Goal: Task Accomplishment & Management: Manage account settings

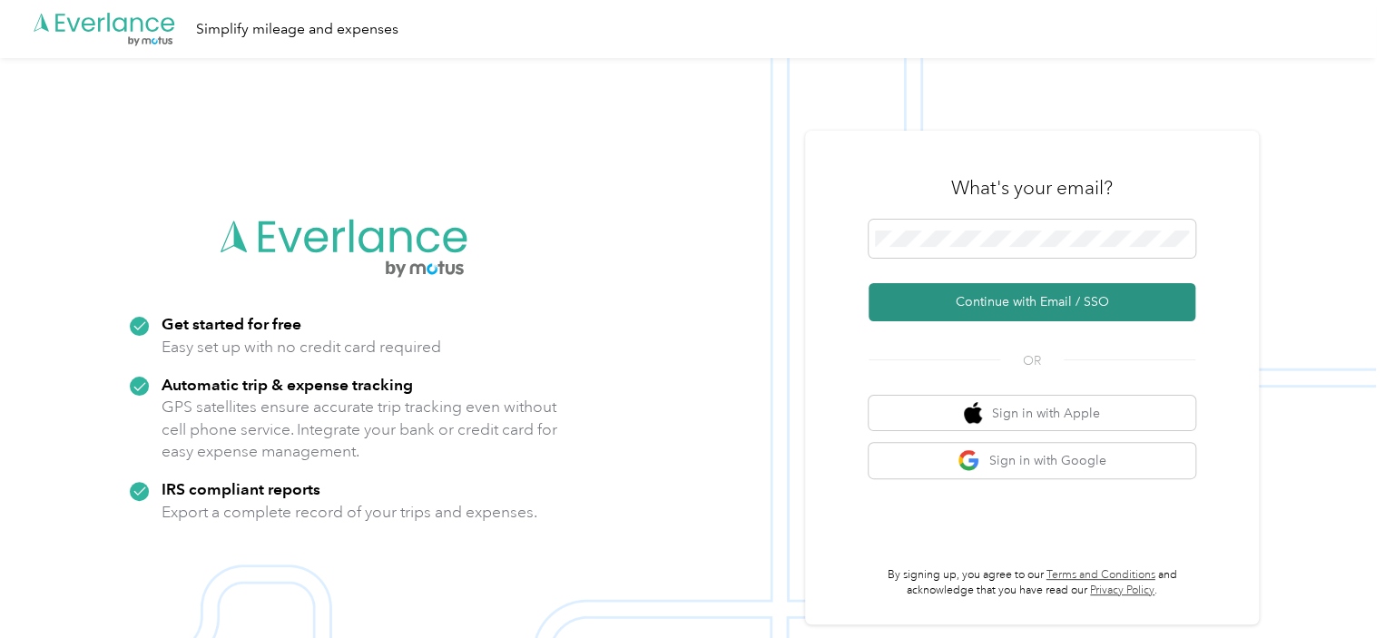
click at [1017, 306] on button "Continue with Email / SSO" at bounding box center [1032, 302] width 327 height 38
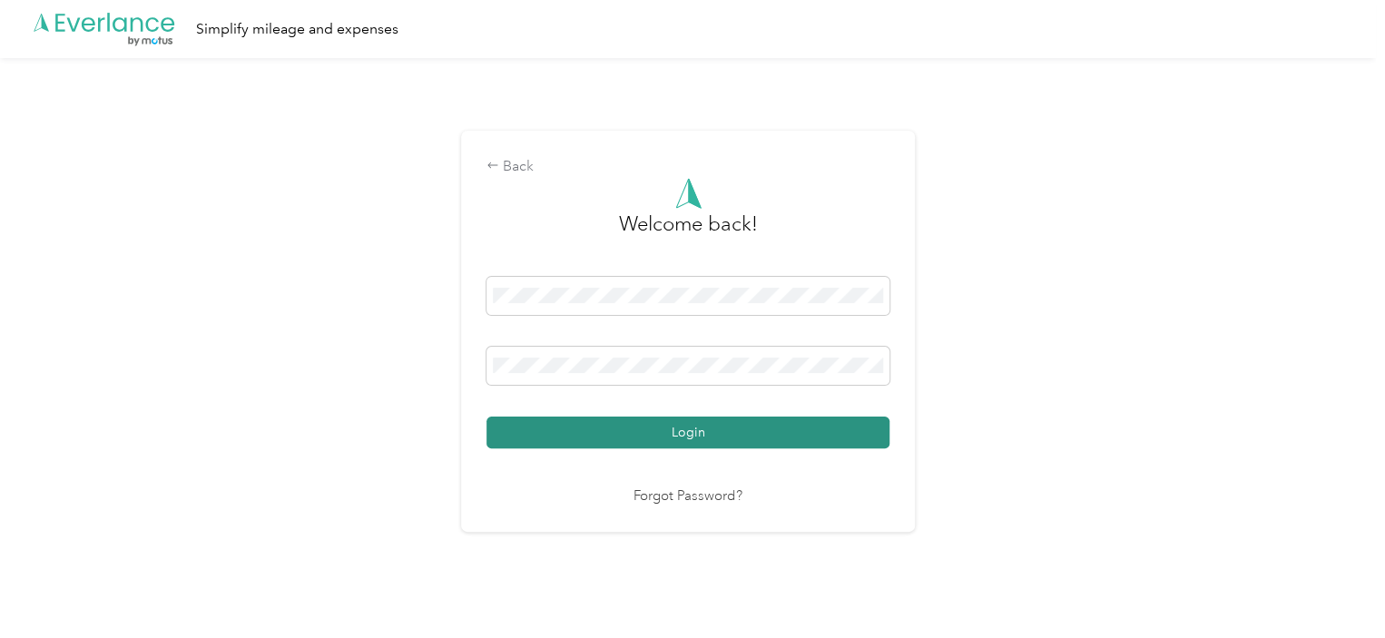
click at [663, 437] on button "Login" at bounding box center [687, 433] width 403 height 32
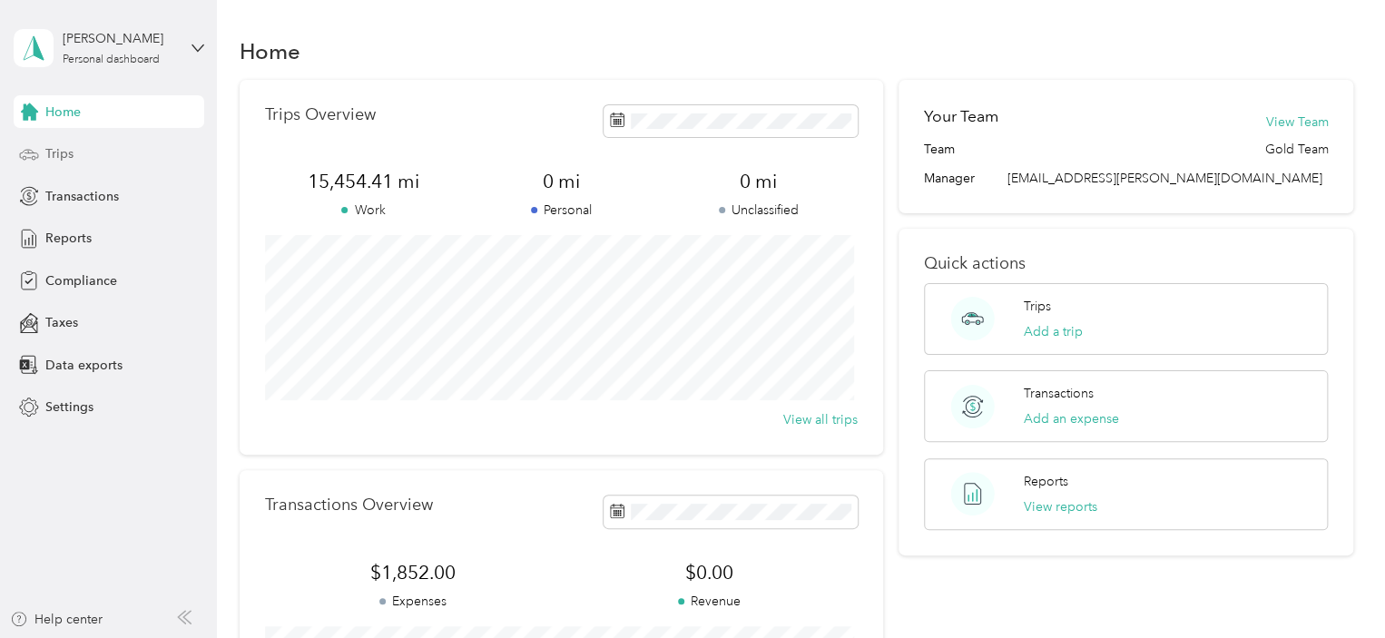
click at [68, 155] on span "Trips" at bounding box center [59, 153] width 28 height 19
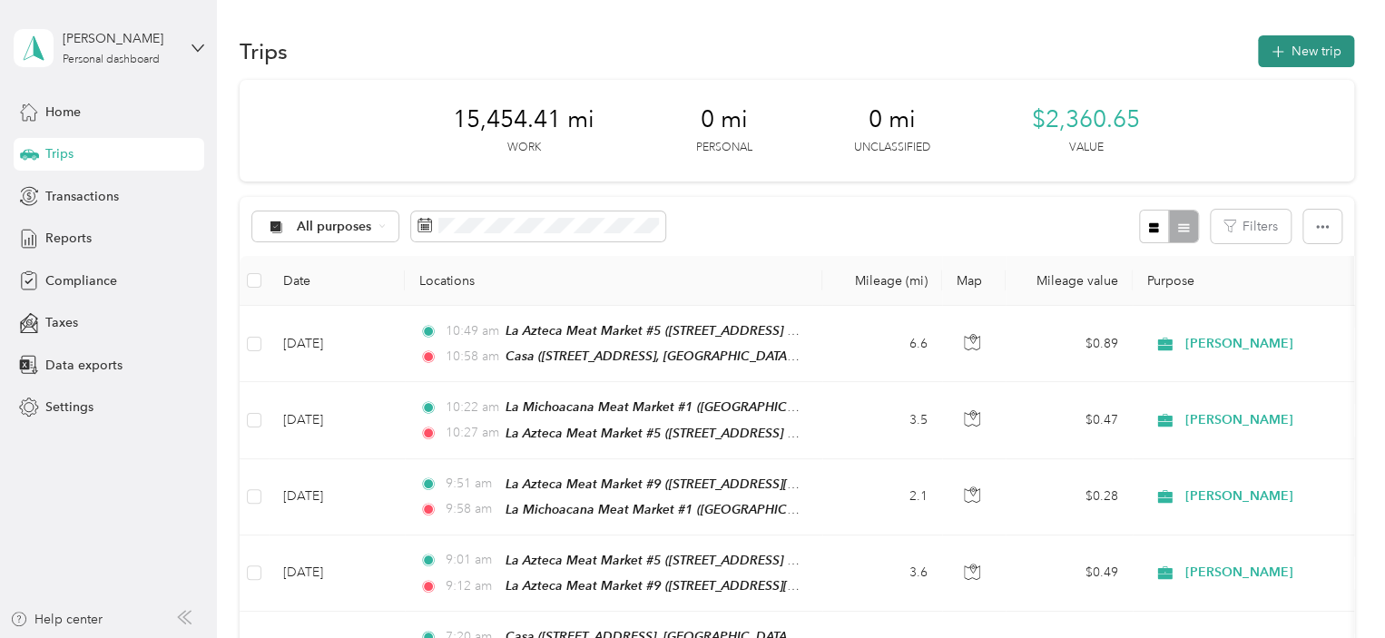
click at [1292, 47] on button "New trip" at bounding box center [1306, 51] width 96 height 32
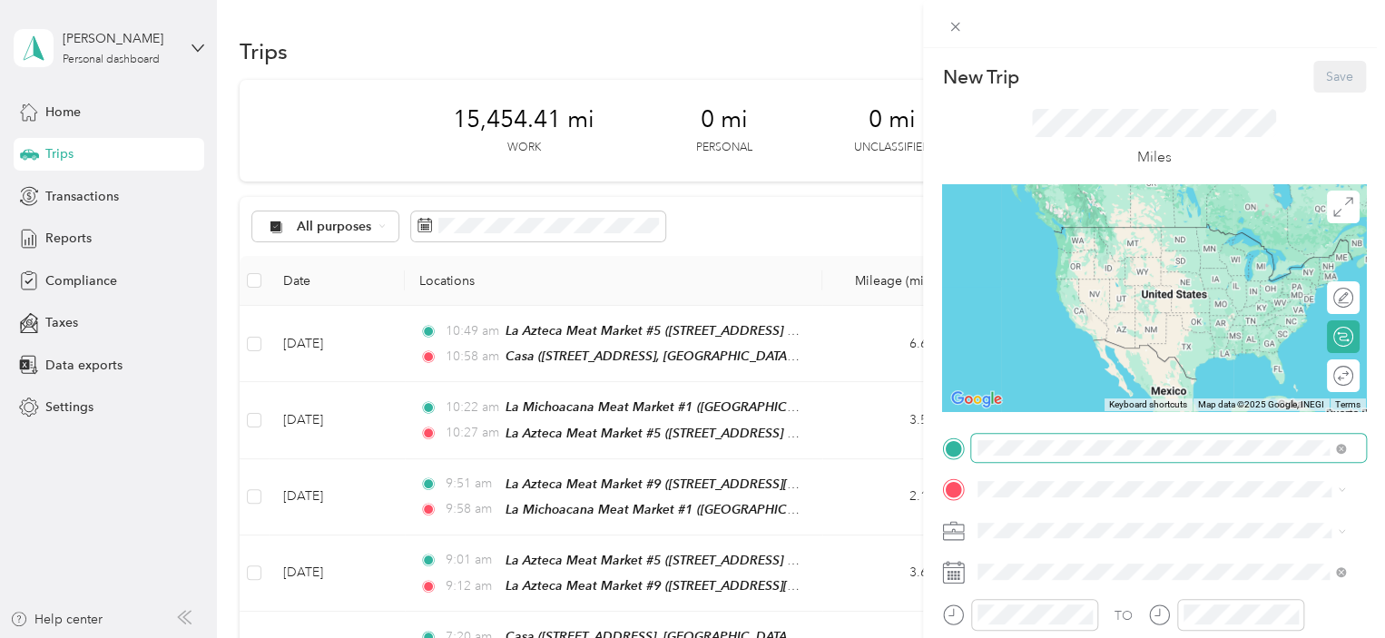
click at [1307, 459] on span at bounding box center [1168, 448] width 395 height 29
click at [1093, 260] on div "[GEOGRAPHIC_DATA][STREET_ADDRESS], [US_STATE], [GEOGRAPHIC_DATA]" at bounding box center [1176, 251] width 328 height 57
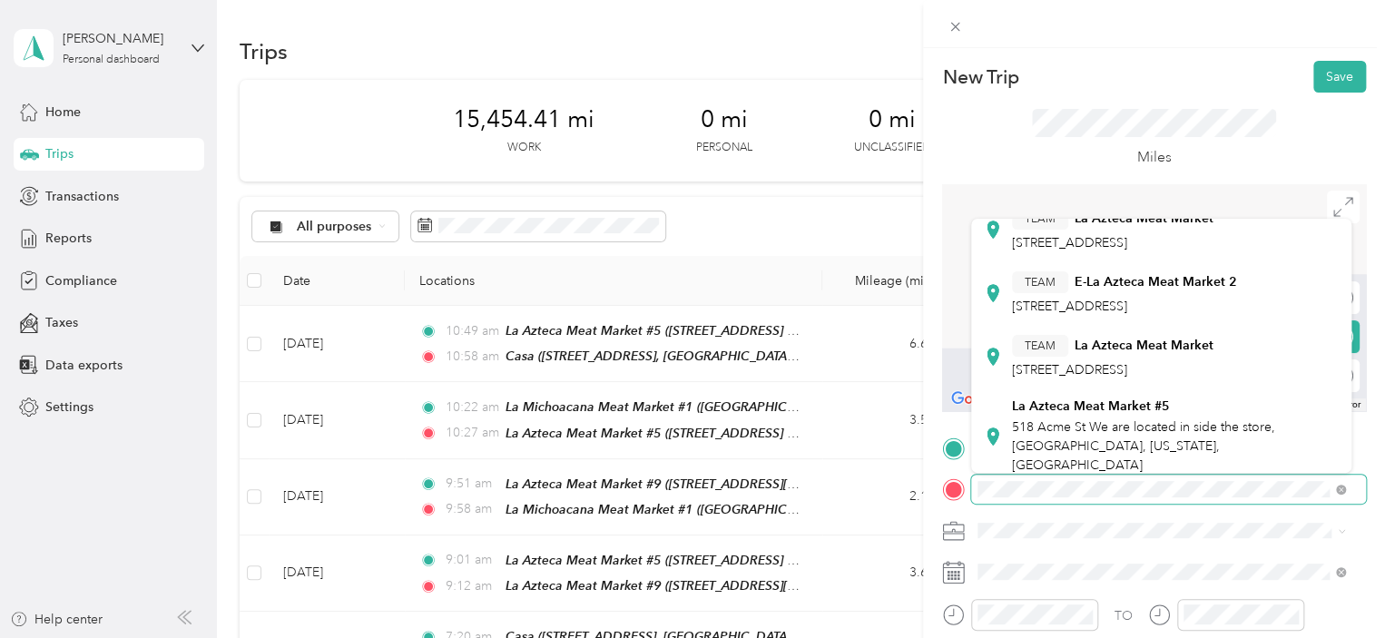
scroll to position [272, 0]
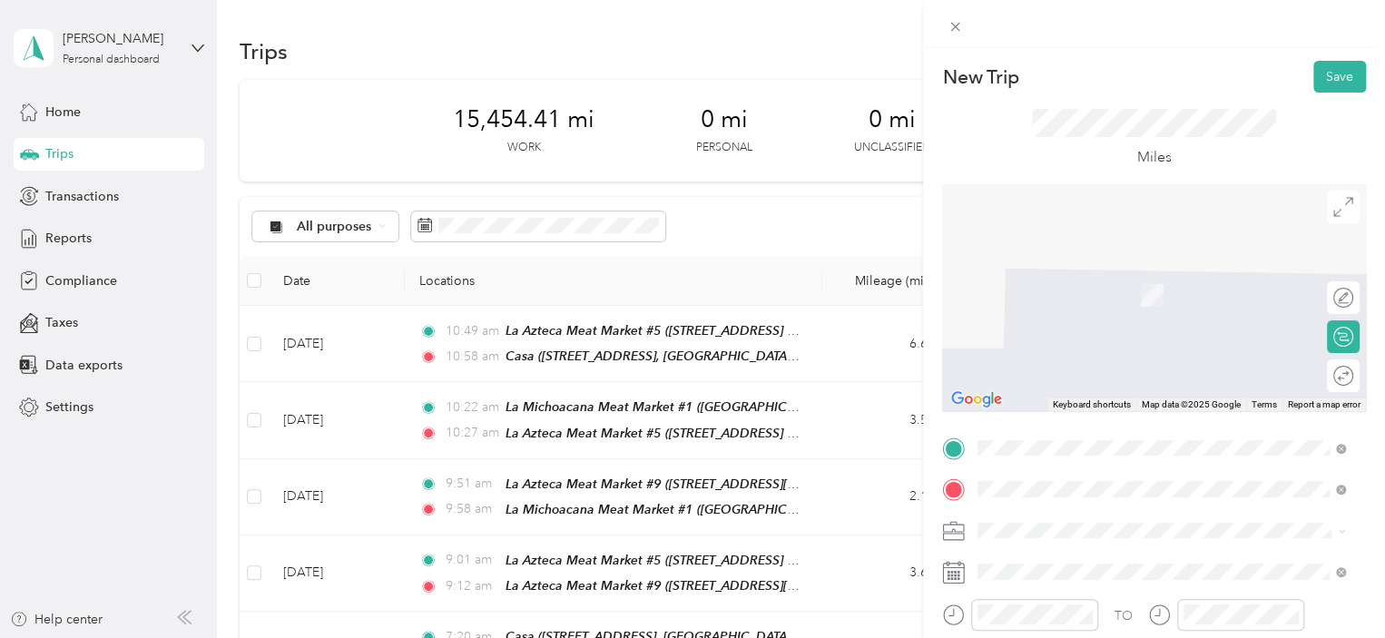
click at [1140, 416] on span "518 Acme St We are located in side the store, [GEOGRAPHIC_DATA], [US_STATE], [G…" at bounding box center [1143, 443] width 263 height 54
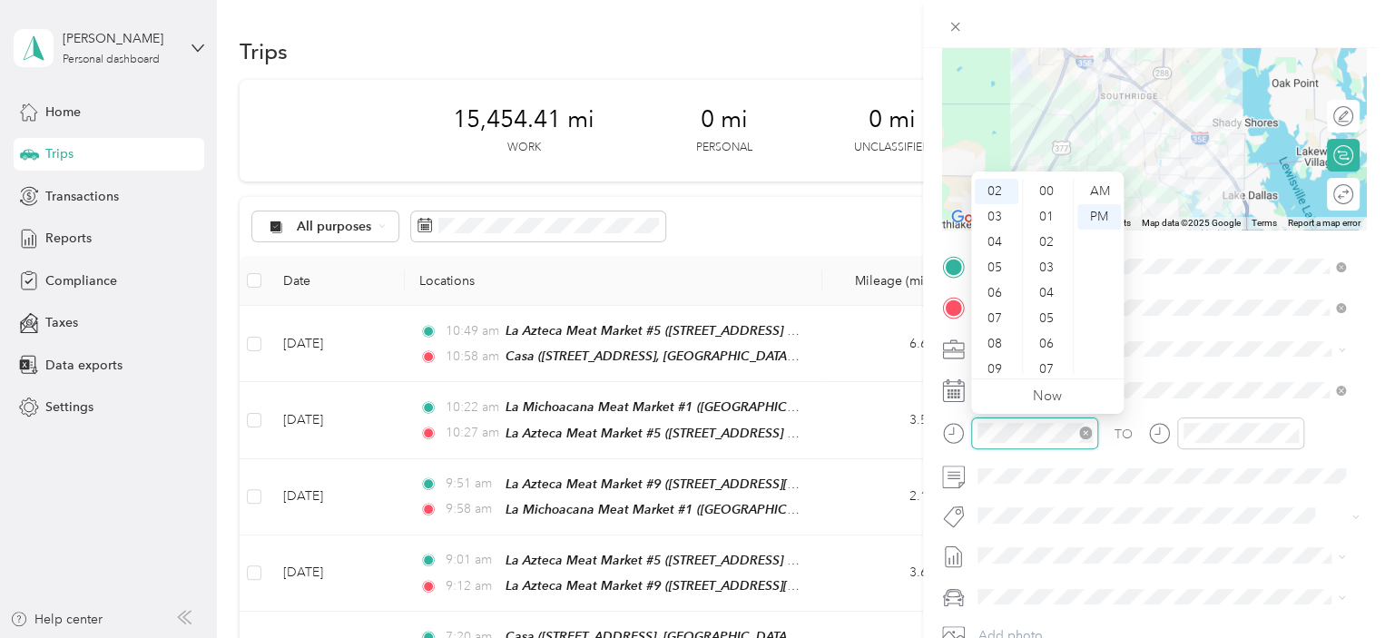
scroll to position [407, 0]
click at [993, 319] on div "07" at bounding box center [997, 318] width 44 height 25
click at [1046, 319] on div "05" at bounding box center [1048, 318] width 44 height 25
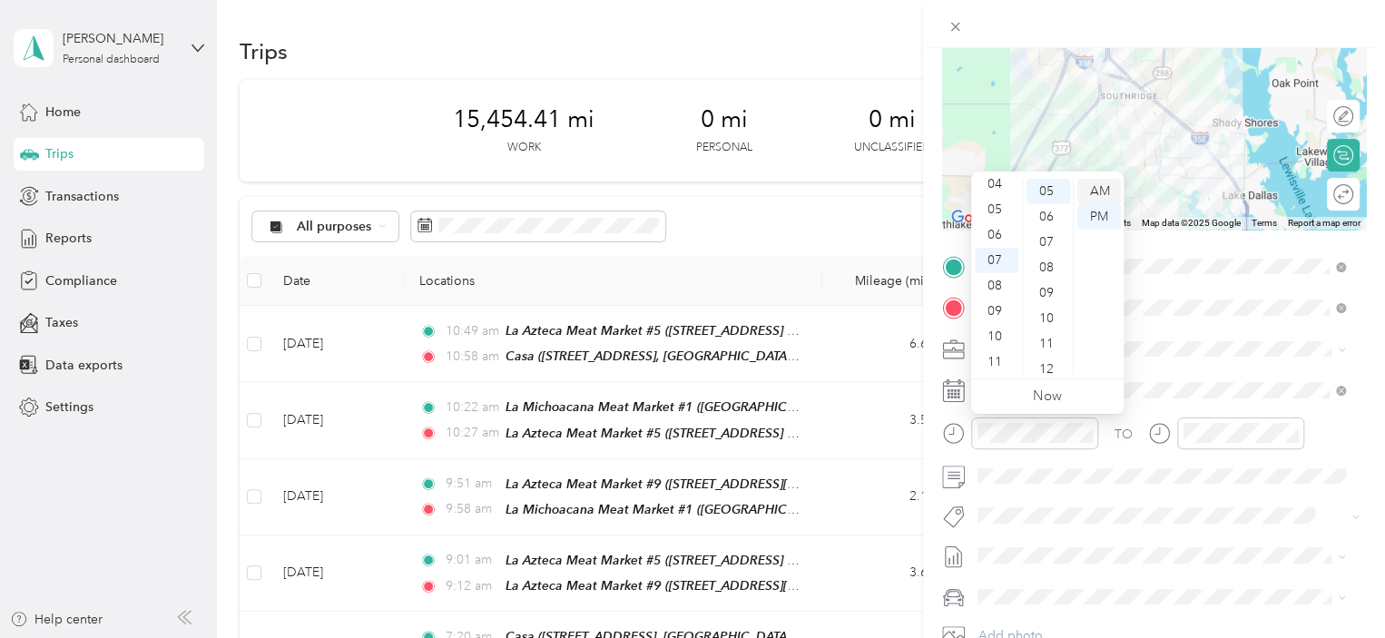
click at [1105, 191] on div "AM" at bounding box center [1099, 191] width 44 height 25
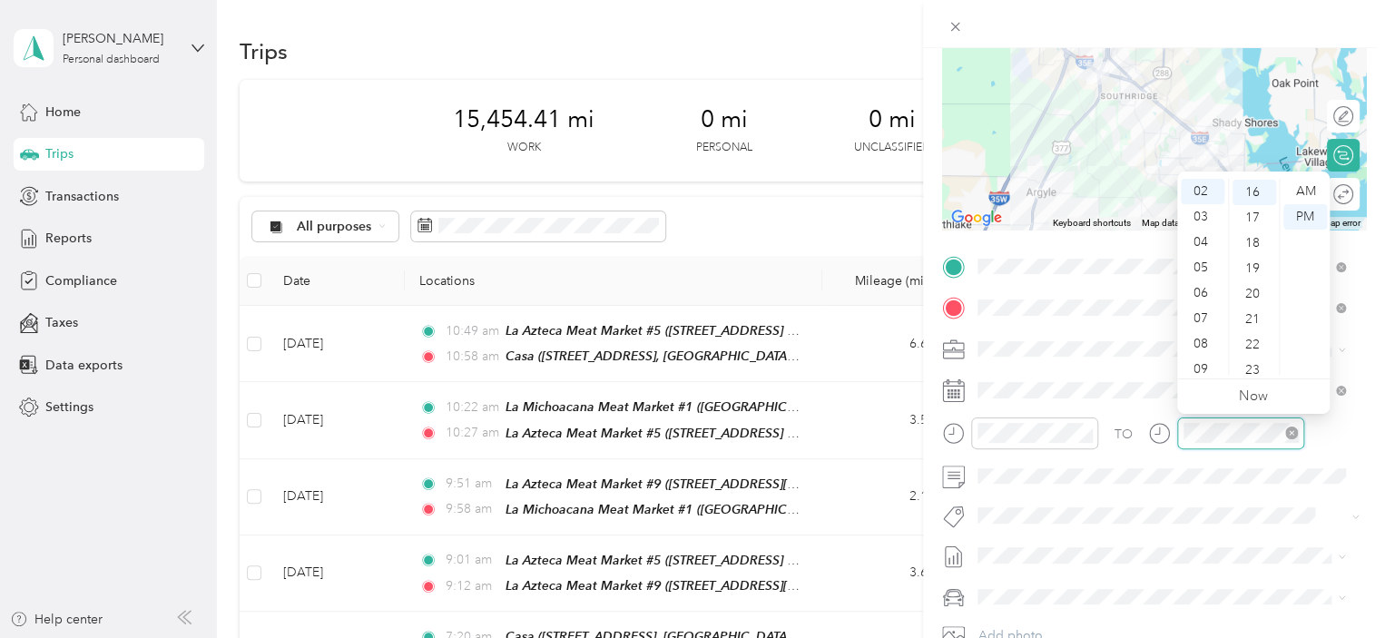
scroll to position [407, 0]
click at [1193, 323] on div "07" at bounding box center [1203, 318] width 44 height 25
click at [1249, 192] on div "16" at bounding box center [1255, 191] width 44 height 25
click at [1307, 192] on div "AM" at bounding box center [1305, 191] width 44 height 25
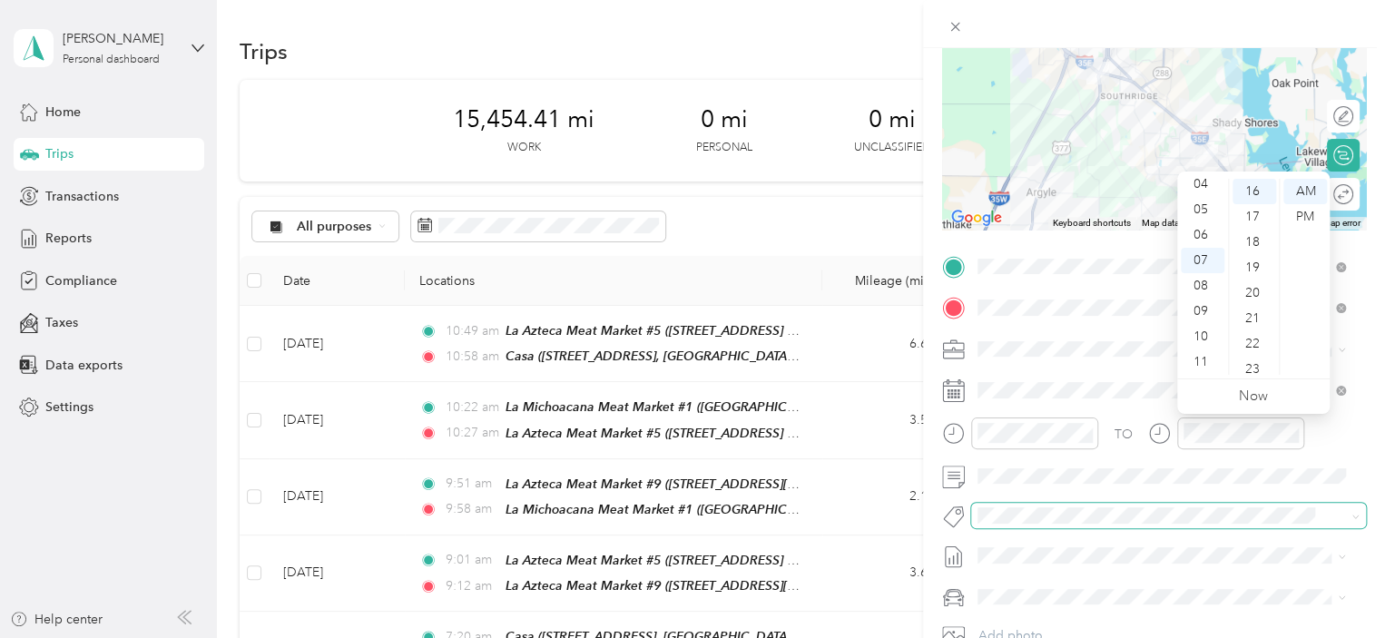
click at [1228, 637] on div "New Trip Save This trip cannot be edited because it is either under review, app…" at bounding box center [688, 638] width 1376 height 0
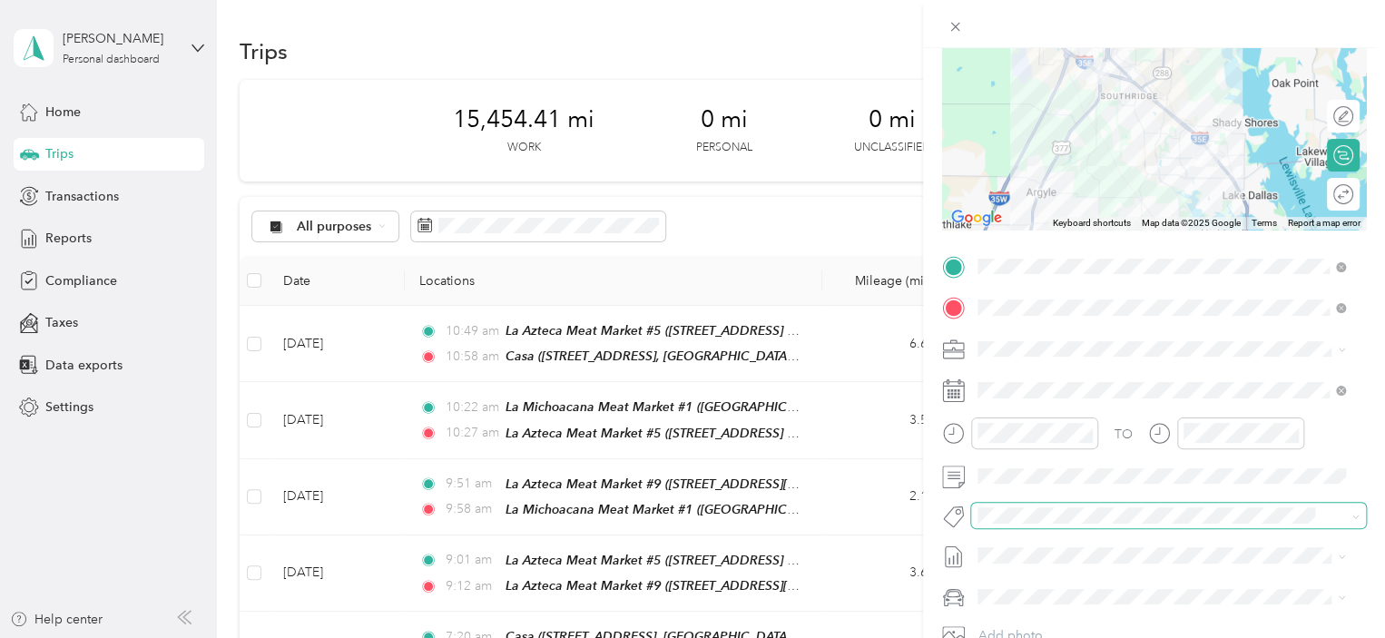
scroll to position [0, 0]
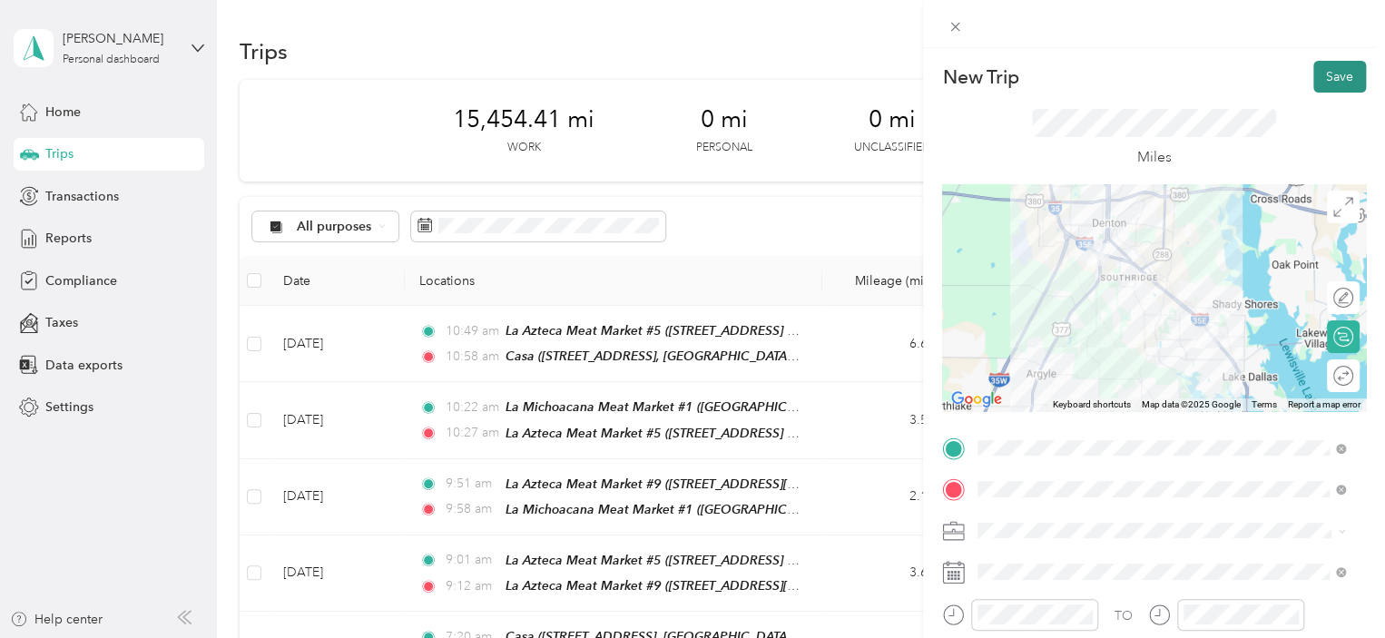
click at [1325, 83] on button "Save" at bounding box center [1339, 77] width 53 height 32
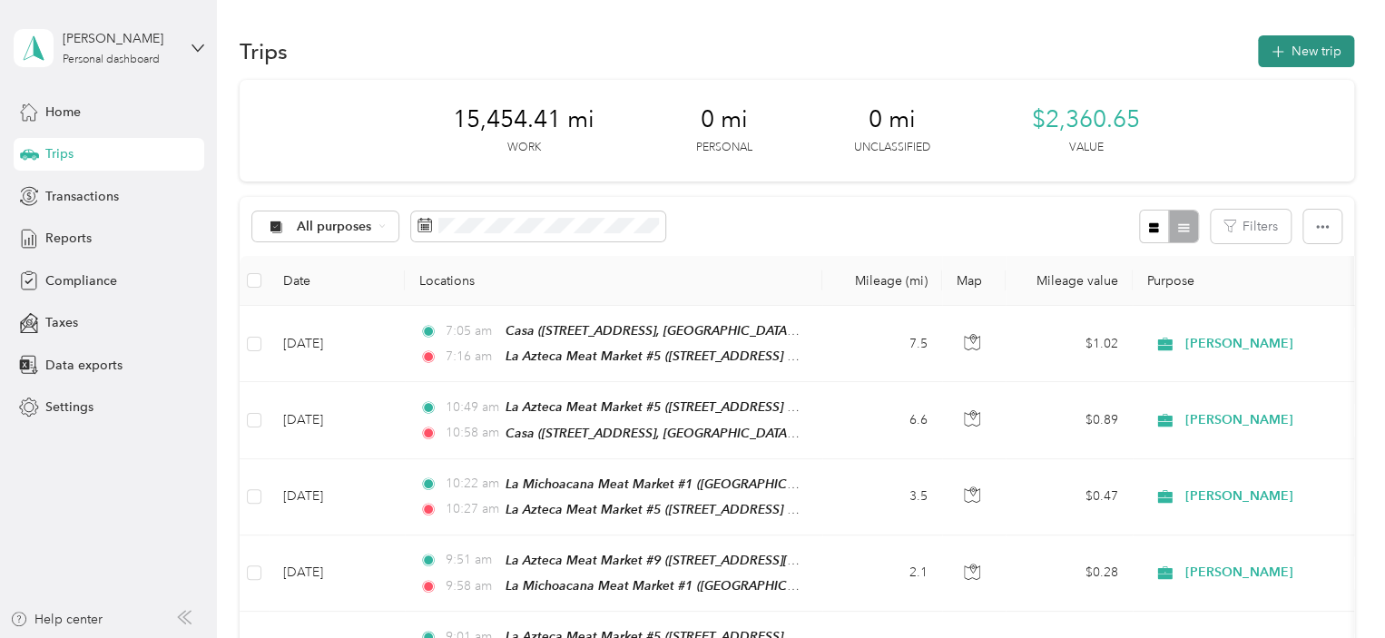
click at [1282, 50] on icon "button" at bounding box center [1277, 52] width 21 height 21
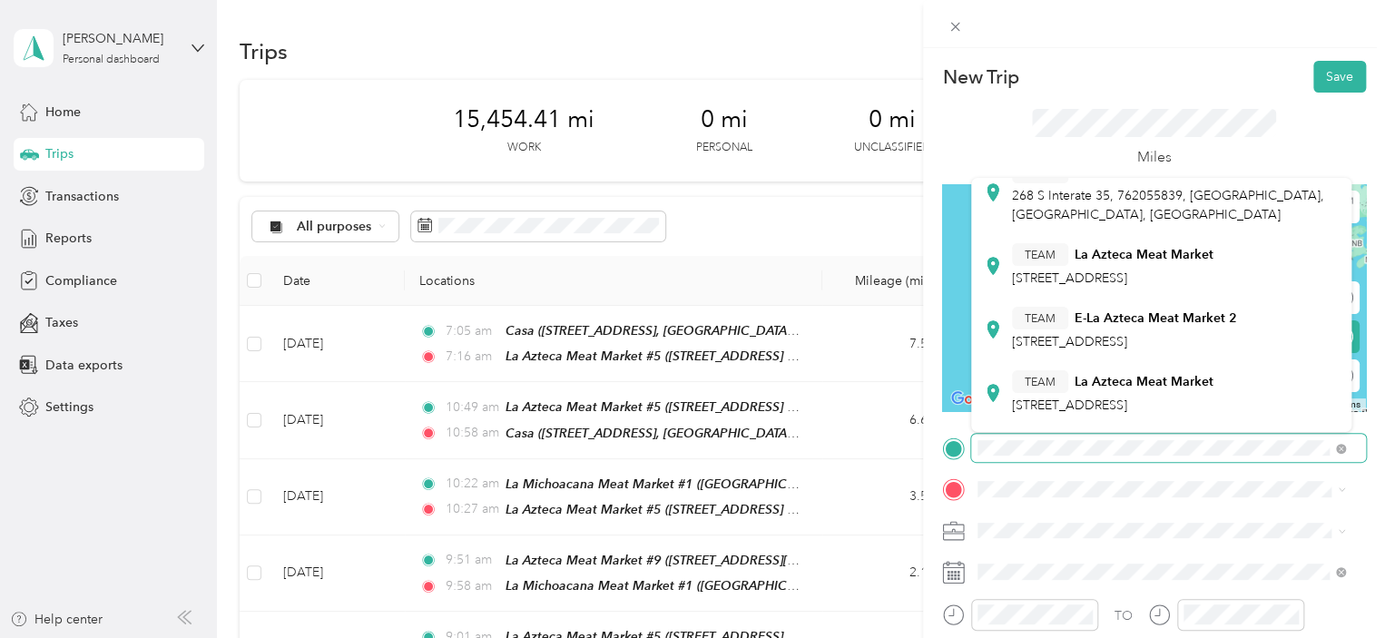
scroll to position [272, 0]
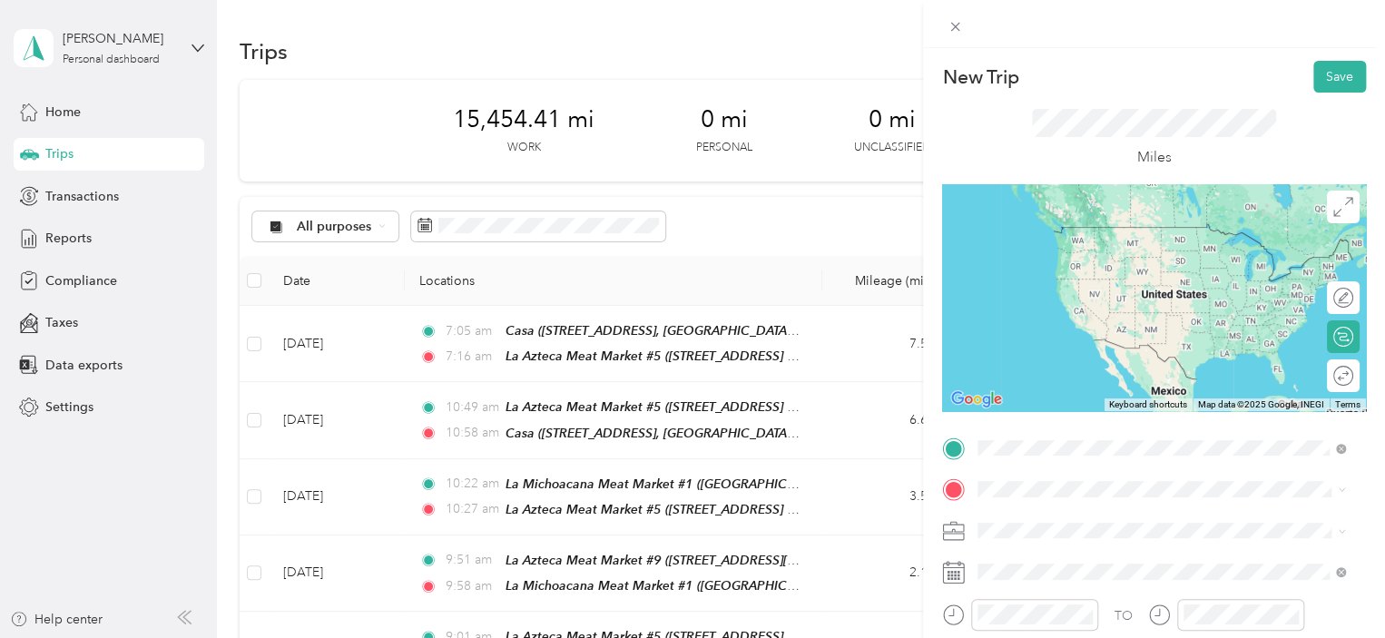
click at [1145, 374] on span "518 Acme St We are located in side the store, [GEOGRAPHIC_DATA], [US_STATE], [G…" at bounding box center [1143, 401] width 263 height 54
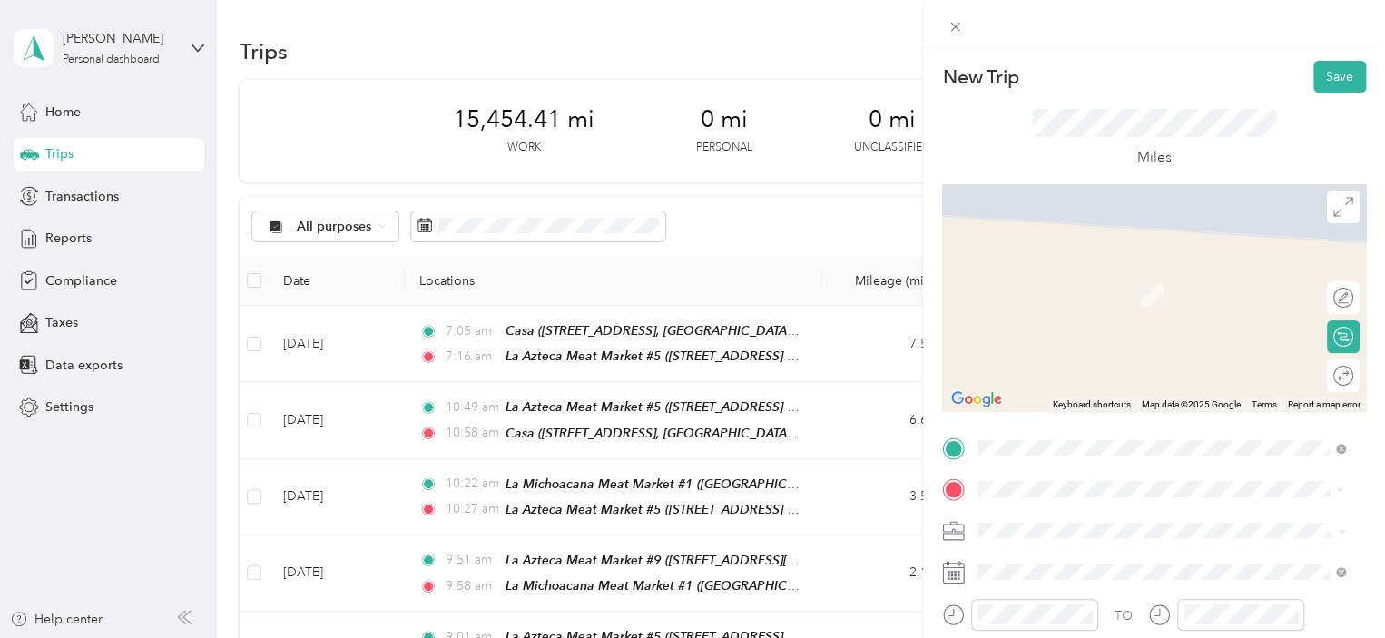
click at [1152, 363] on span "[STREET_ADDRESS][PERSON_NAME]" at bounding box center [1120, 365] width 216 height 15
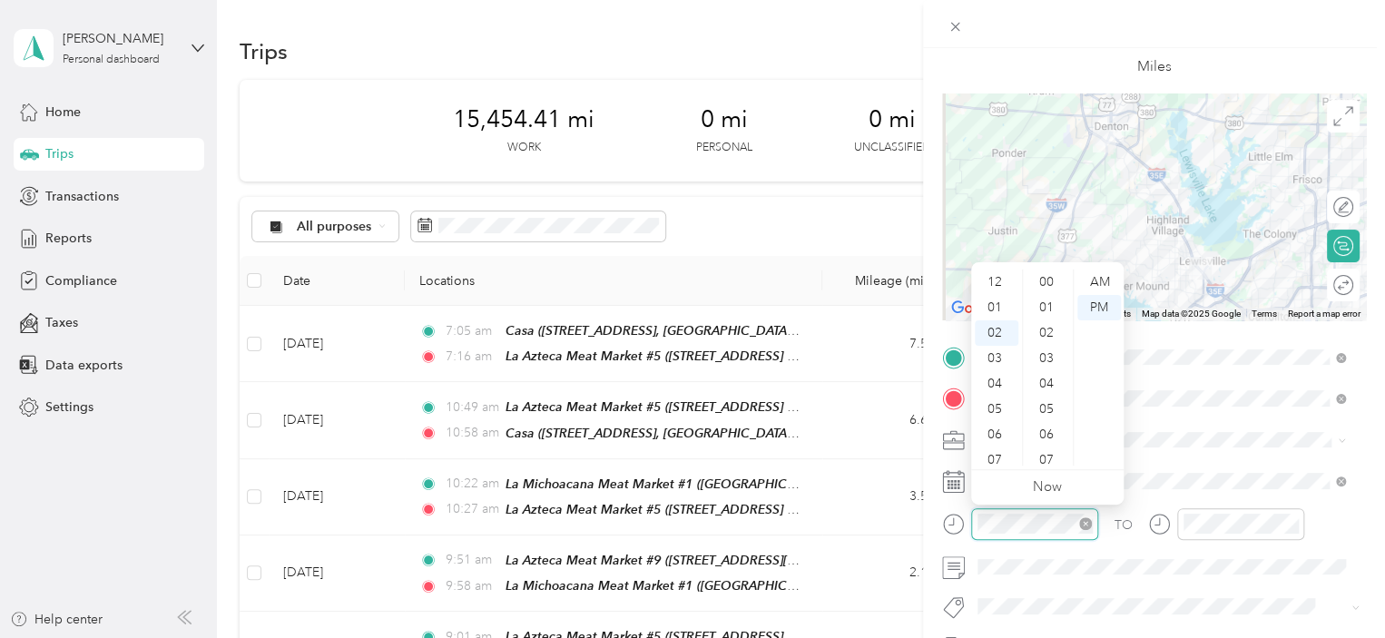
scroll to position [432, 0]
click at [1001, 407] on div "07" at bounding box center [997, 409] width 44 height 25
click at [1047, 430] on div "37" at bounding box center [1048, 427] width 44 height 25
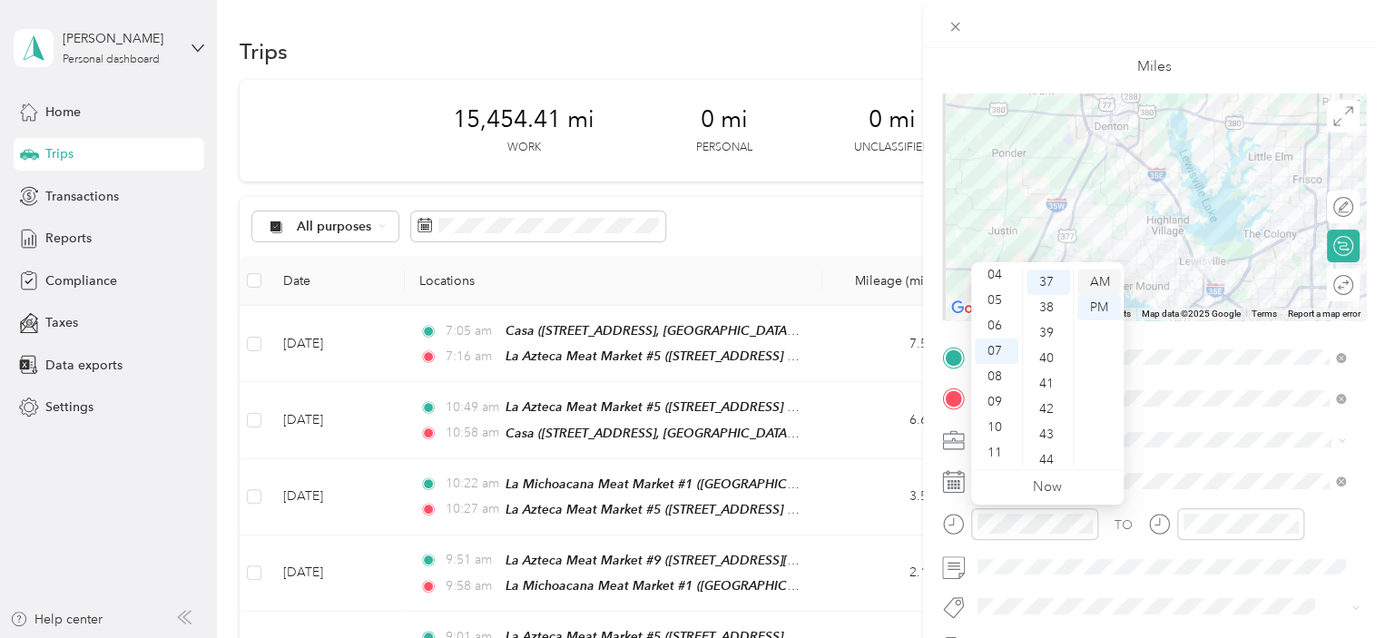
click at [1107, 283] on div "AM" at bounding box center [1099, 282] width 44 height 25
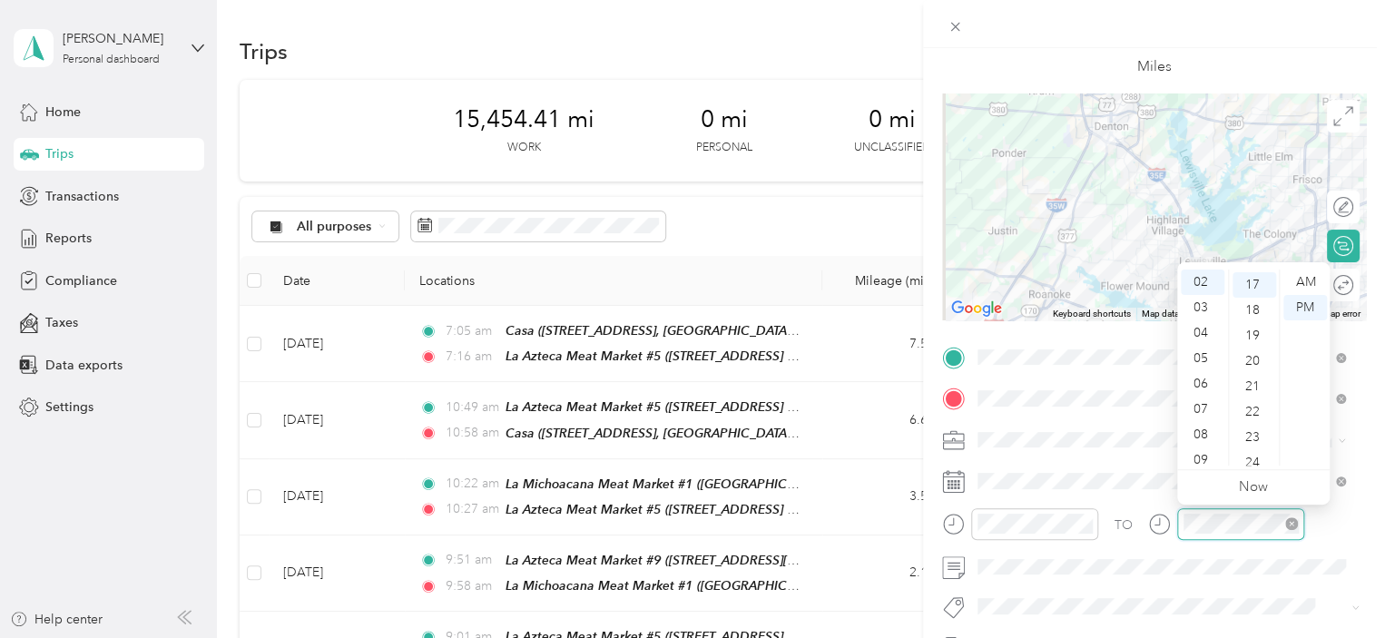
scroll to position [432, 0]
click at [1197, 435] on div "08" at bounding box center [1203, 434] width 44 height 25
click at [1255, 420] on div "26" at bounding box center [1255, 420] width 44 height 25
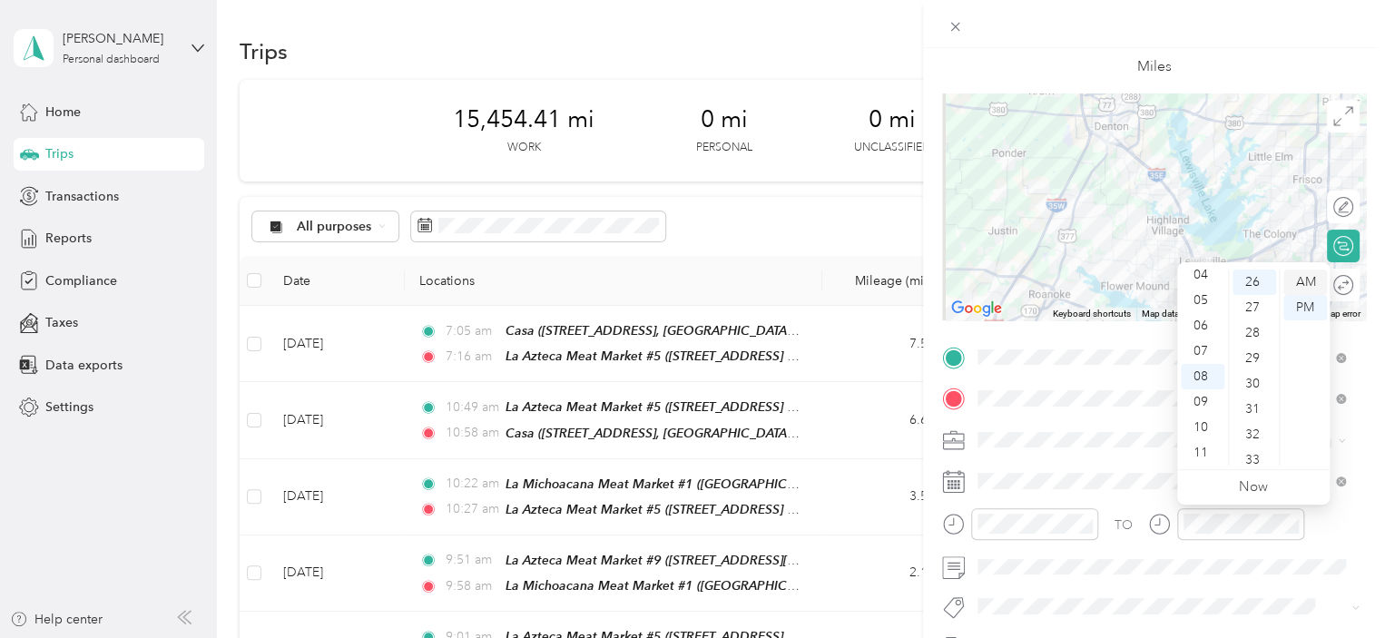
click at [1307, 280] on div "AM" at bounding box center [1305, 282] width 44 height 25
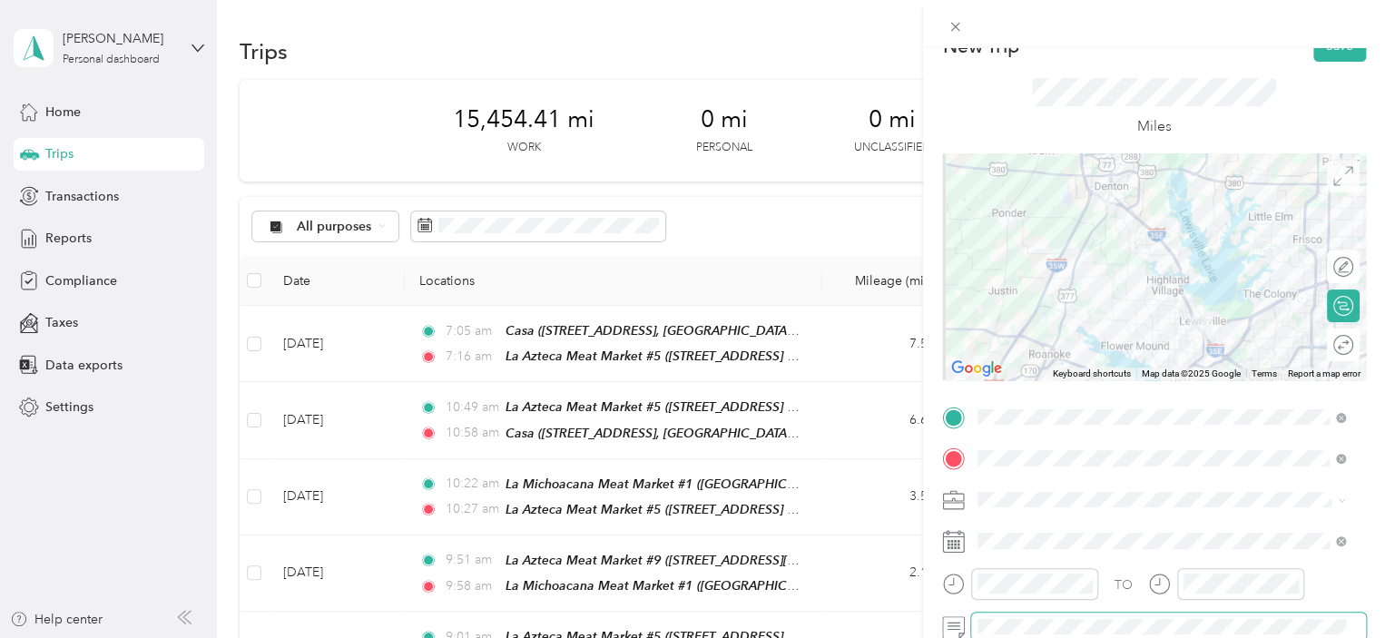
scroll to position [0, 0]
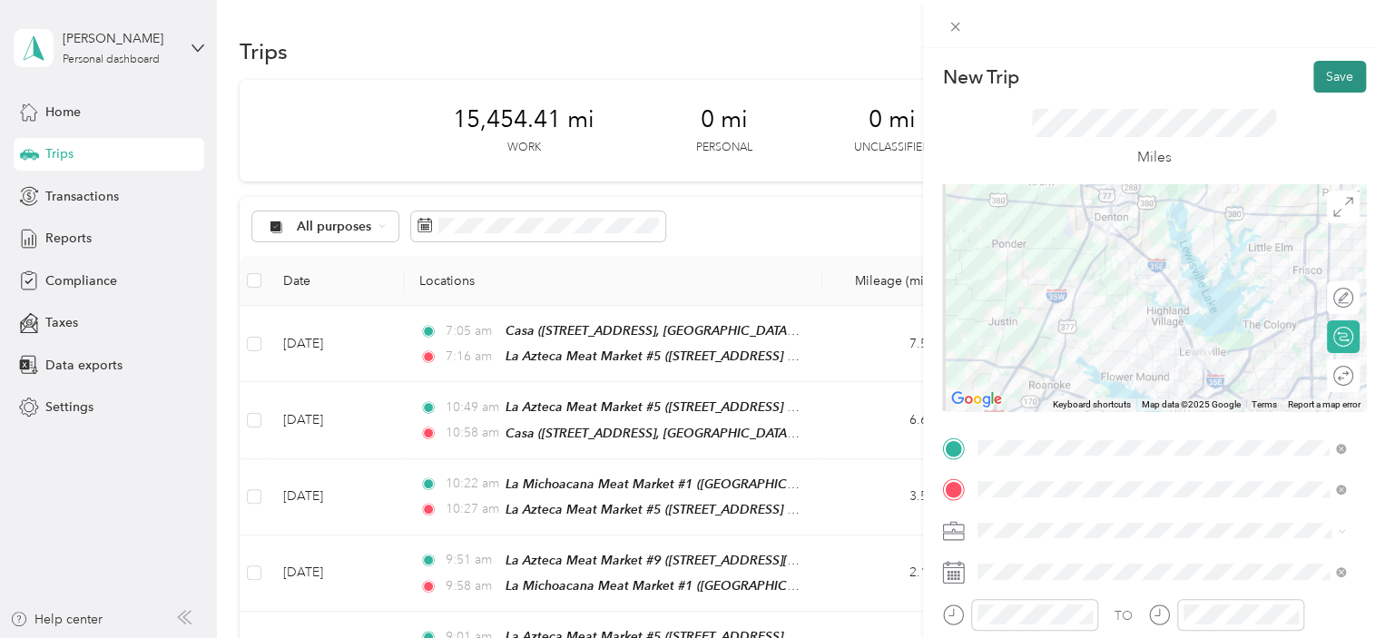
click at [1318, 69] on button "Save" at bounding box center [1339, 77] width 53 height 32
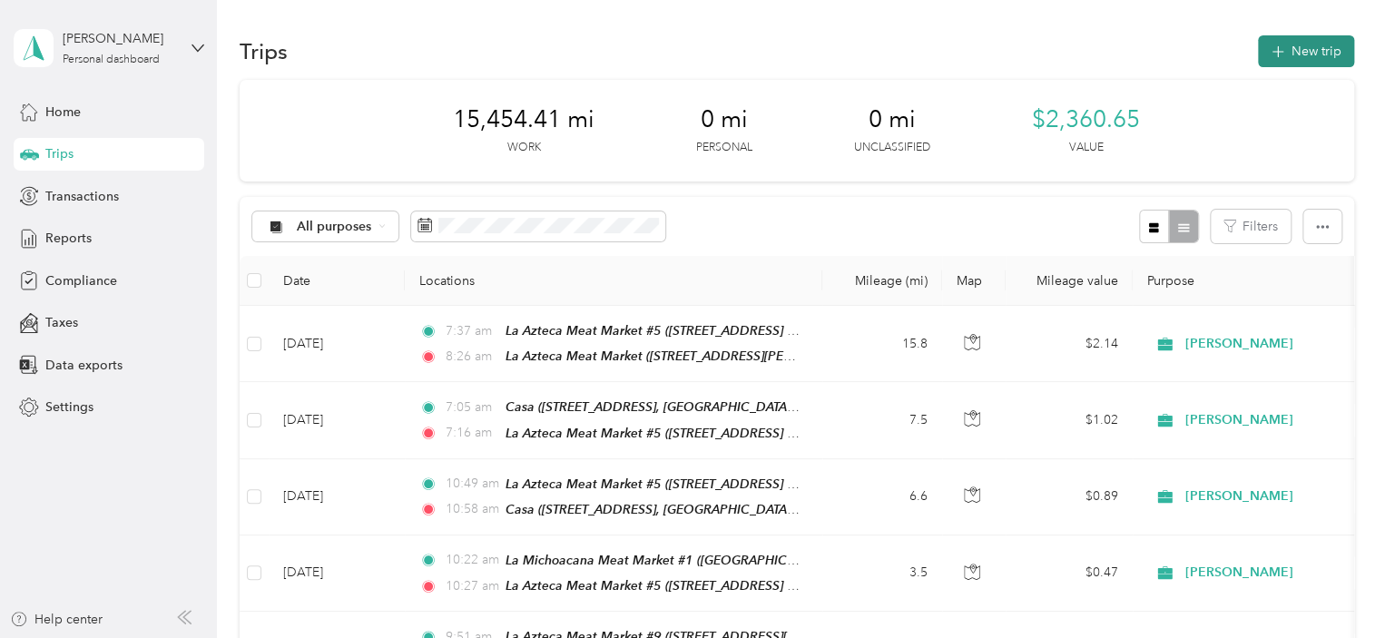
click at [1277, 55] on icon "button" at bounding box center [1277, 52] width 21 height 21
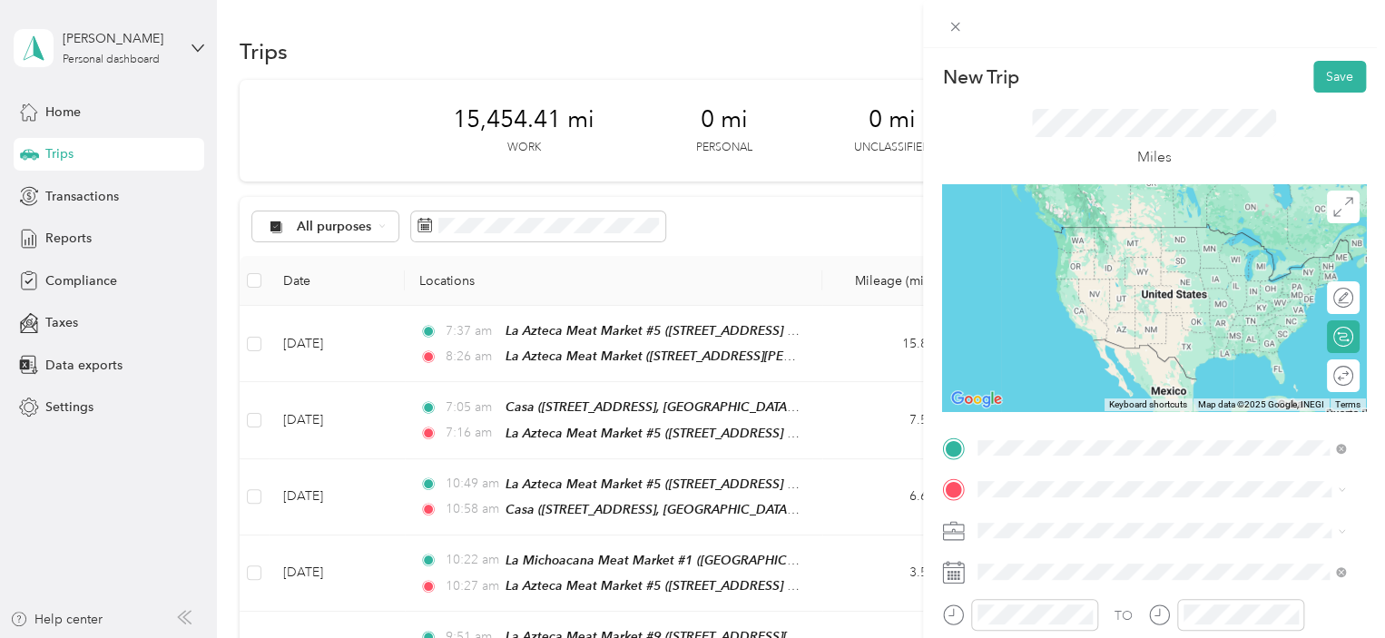
click at [1108, 325] on span "[STREET_ADDRESS][PERSON_NAME]" at bounding box center [1120, 323] width 216 height 15
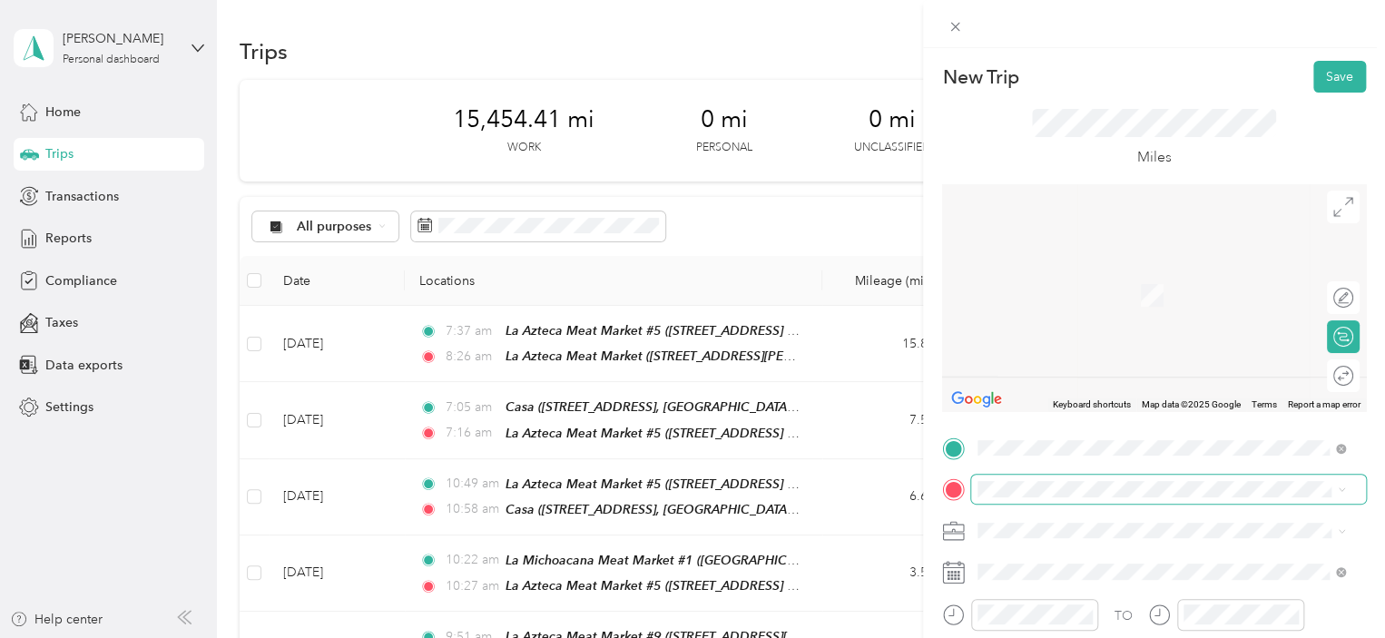
click at [982, 500] on span at bounding box center [1168, 489] width 395 height 29
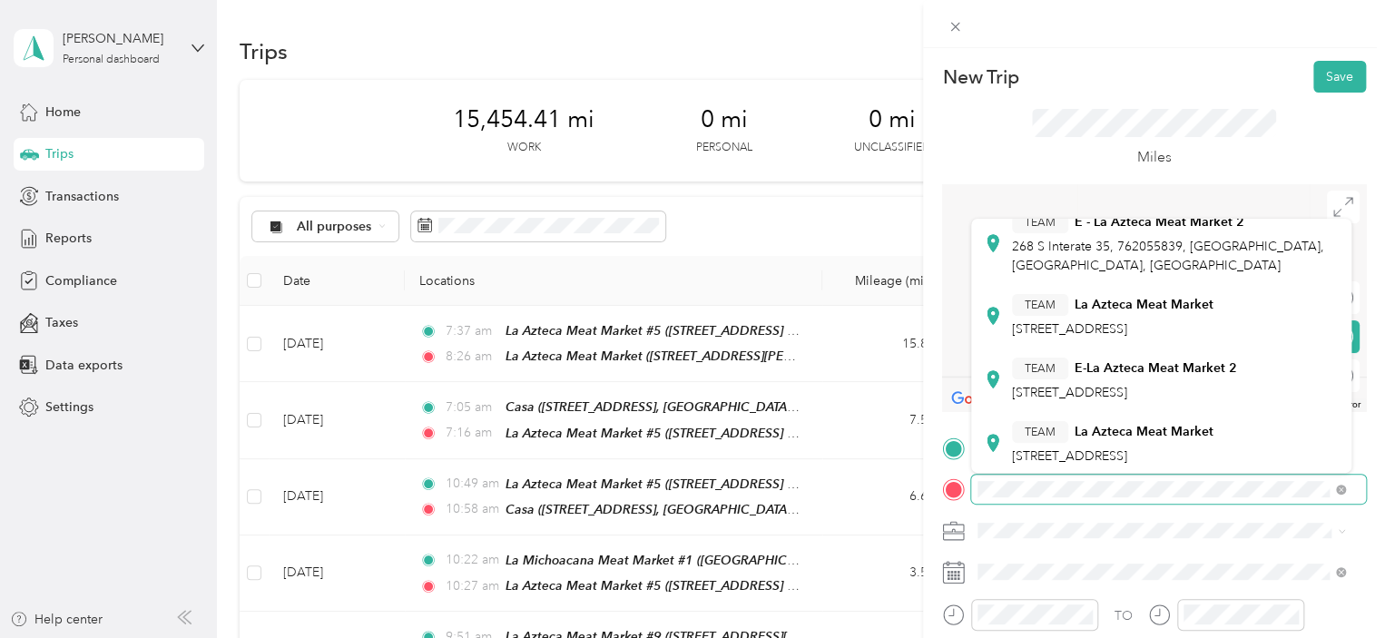
scroll to position [272, 0]
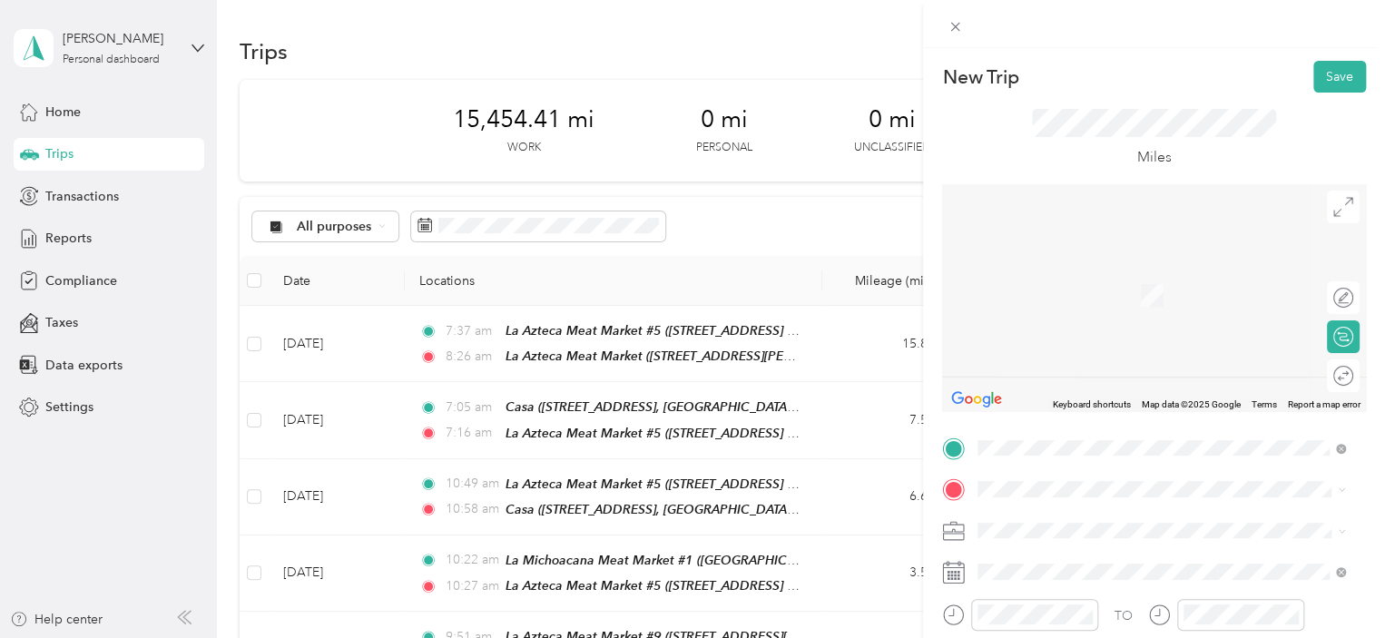
click at [1175, 393] on div "La Azteca Meat Market #5 518 Acme St We are located in side the [GEOGRAPHIC_DAT…" at bounding box center [1176, 431] width 328 height 76
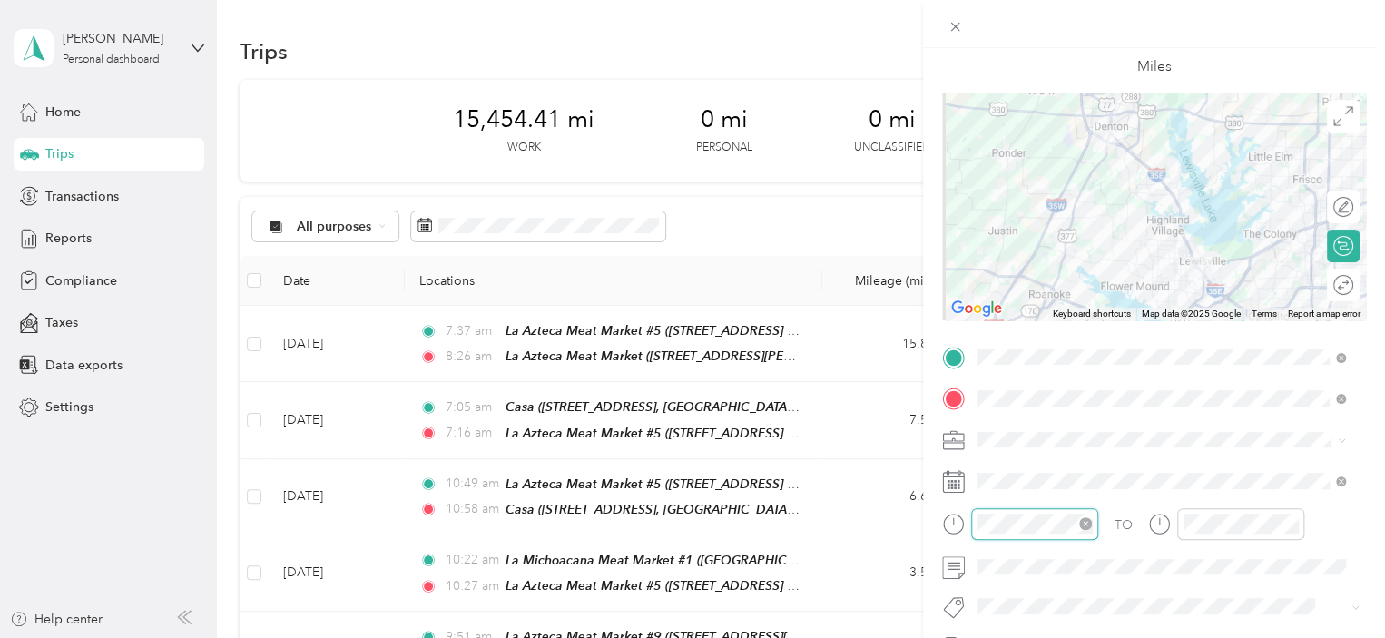
scroll to position [432, 0]
click at [997, 463] on div "09" at bounding box center [997, 459] width 44 height 25
click at [1049, 313] on div "04" at bounding box center [1048, 314] width 44 height 25
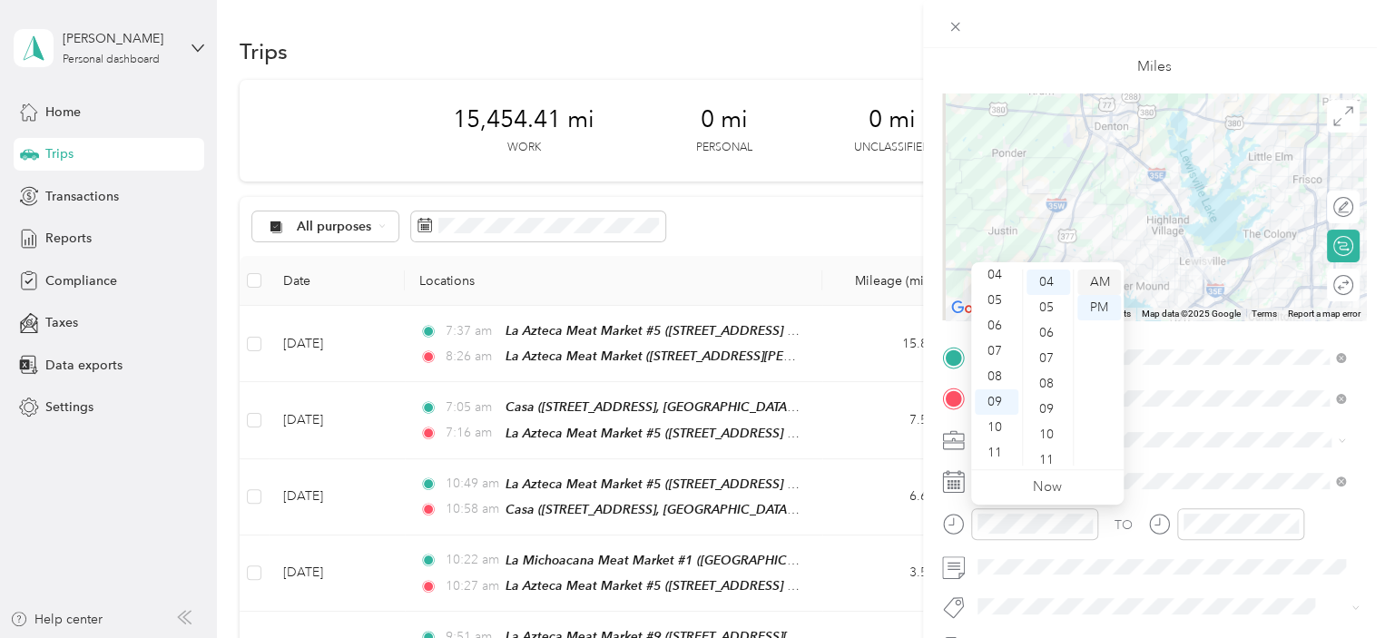
click at [1098, 280] on div "AM" at bounding box center [1099, 282] width 44 height 25
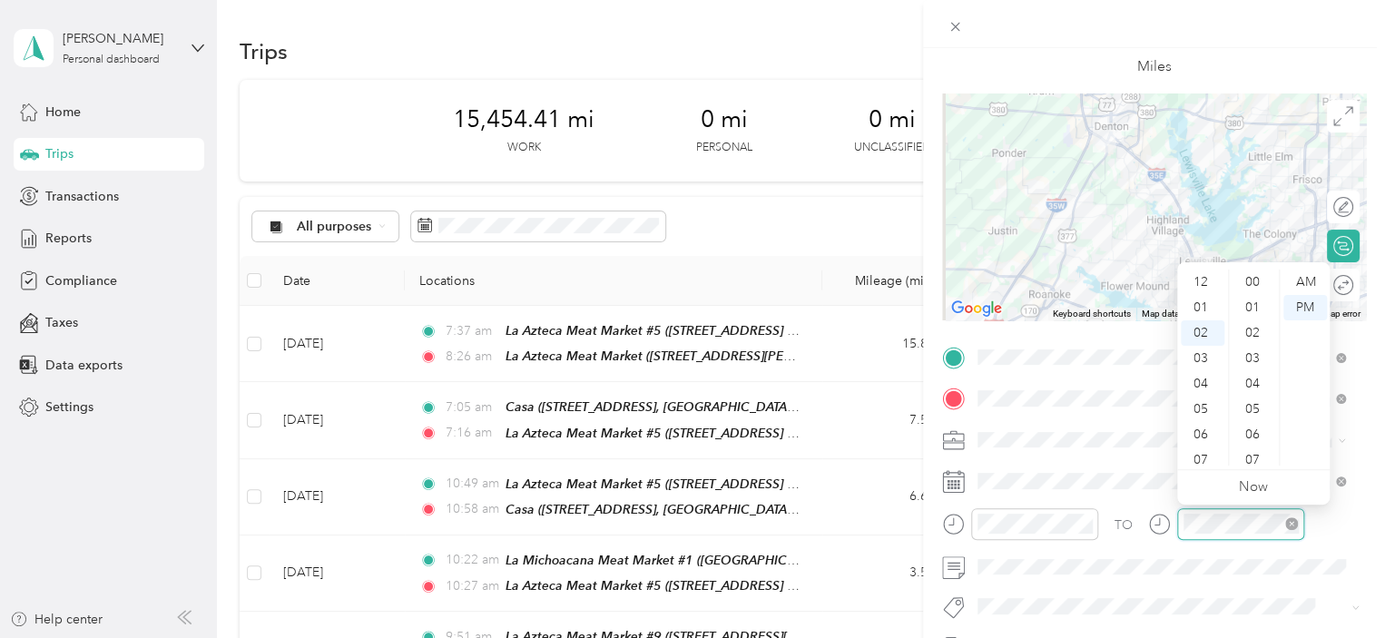
scroll to position [432, 0]
click at [1199, 464] on div "09" at bounding box center [1203, 459] width 44 height 25
click at [1252, 402] on div "36" at bounding box center [1255, 401] width 44 height 25
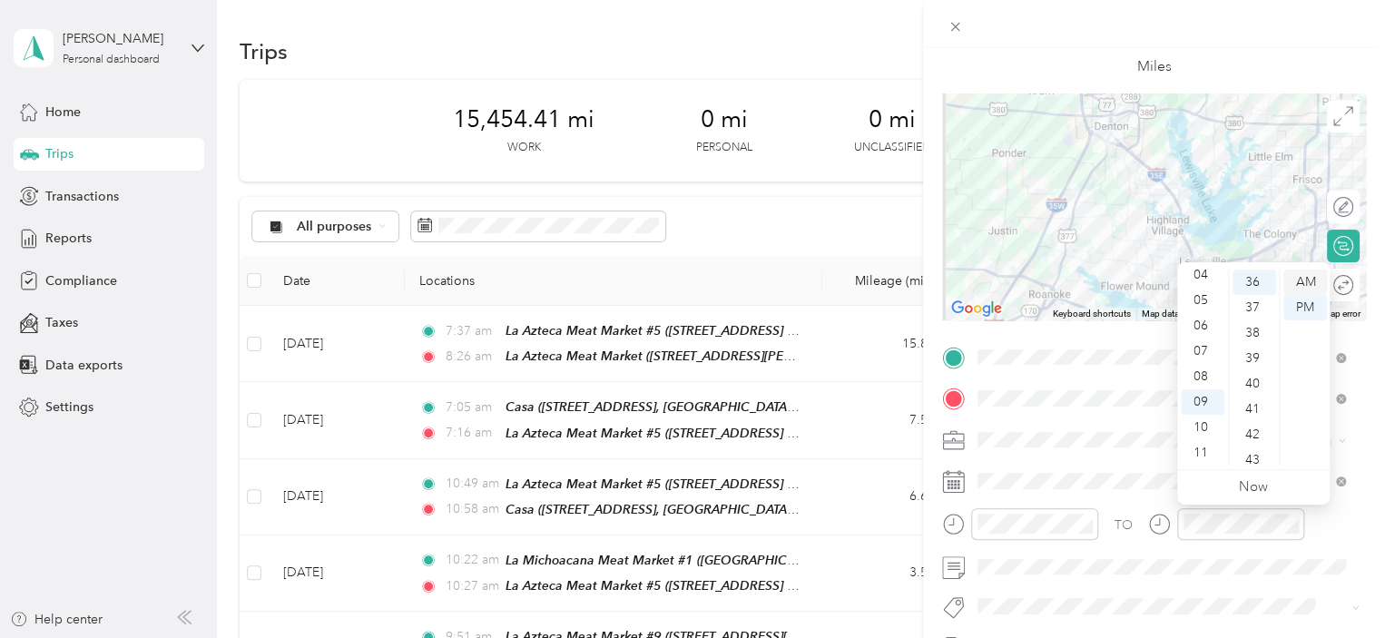
click at [1309, 280] on div "AM" at bounding box center [1305, 282] width 44 height 25
click at [1247, 584] on div "TO Add photo" at bounding box center [1154, 562] width 424 height 438
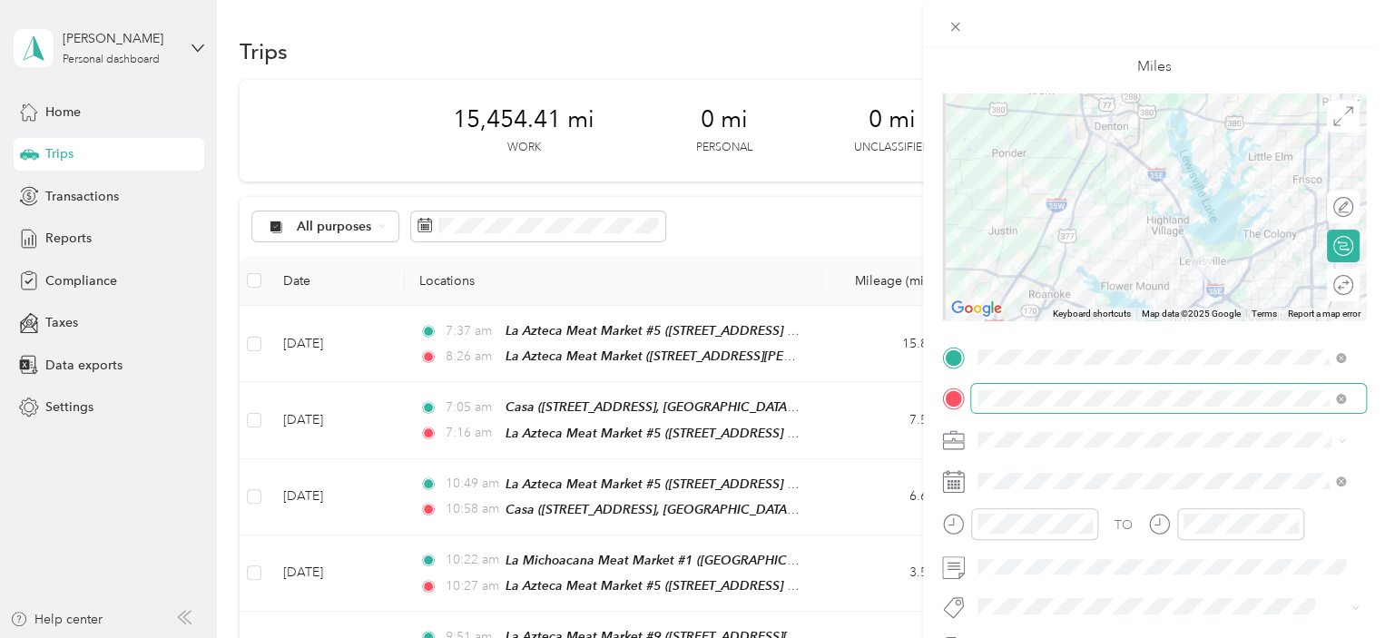
scroll to position [0, 0]
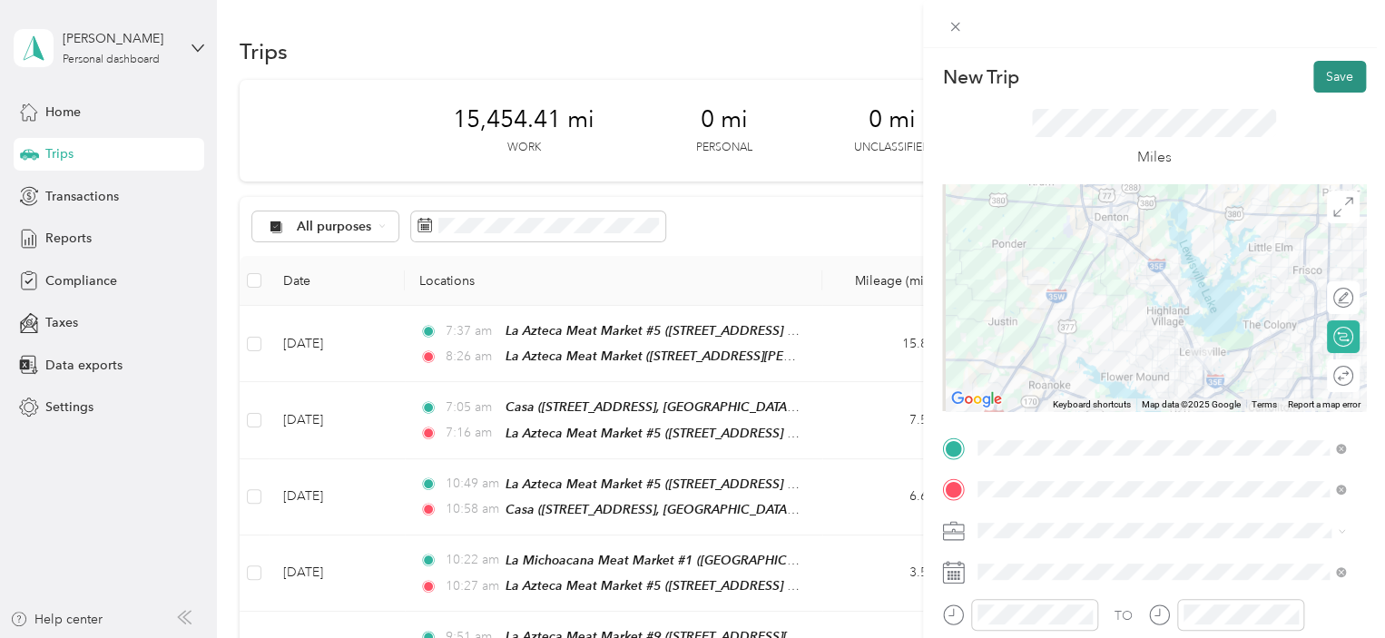
click at [1337, 67] on button "Save" at bounding box center [1339, 77] width 53 height 32
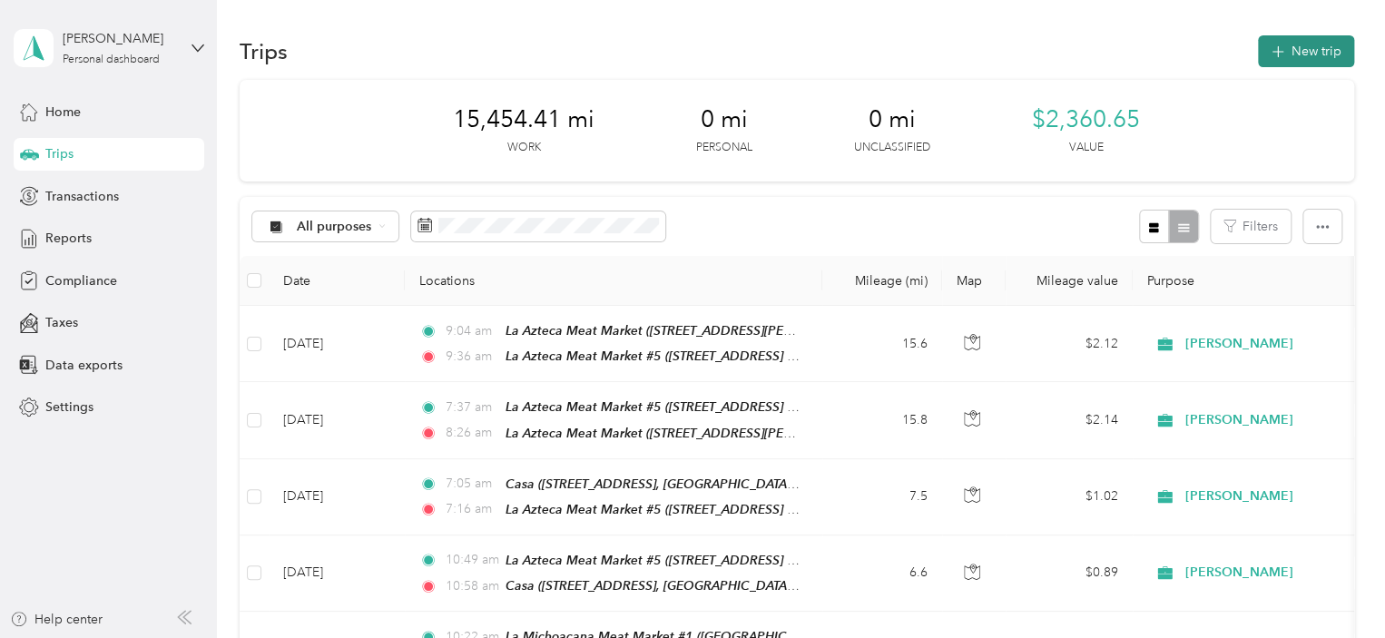
click at [1290, 49] on button "New trip" at bounding box center [1306, 51] width 96 height 32
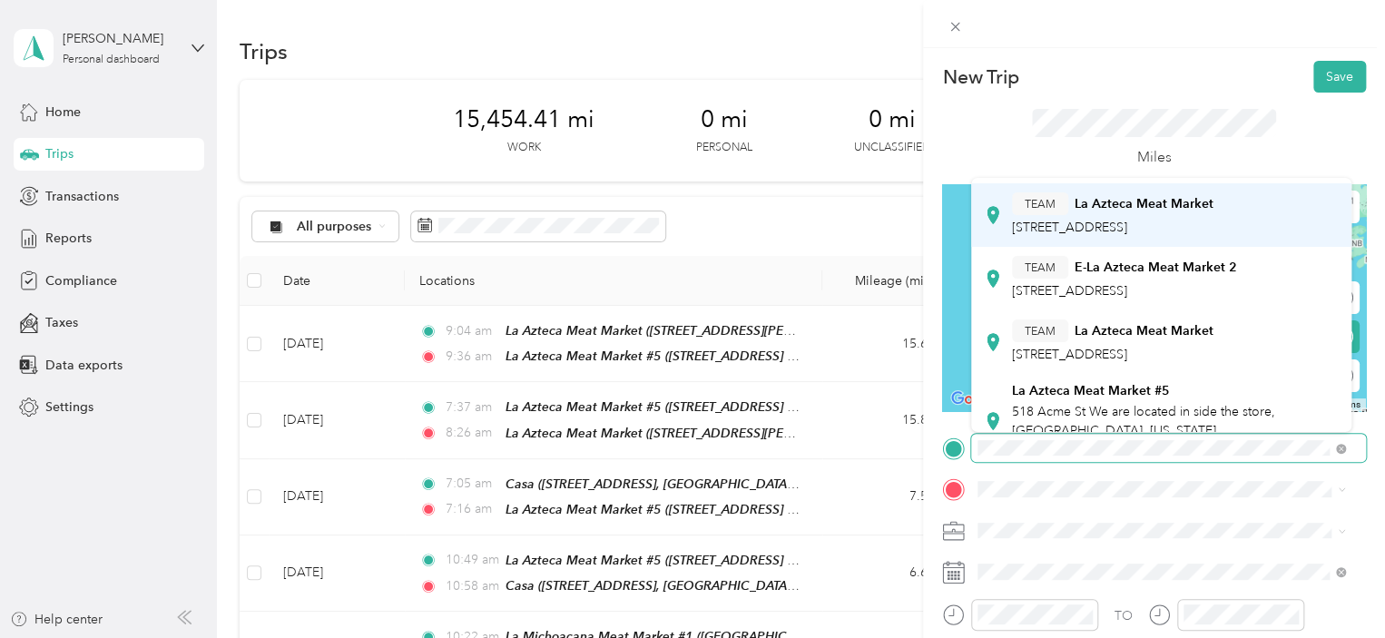
scroll to position [272, 0]
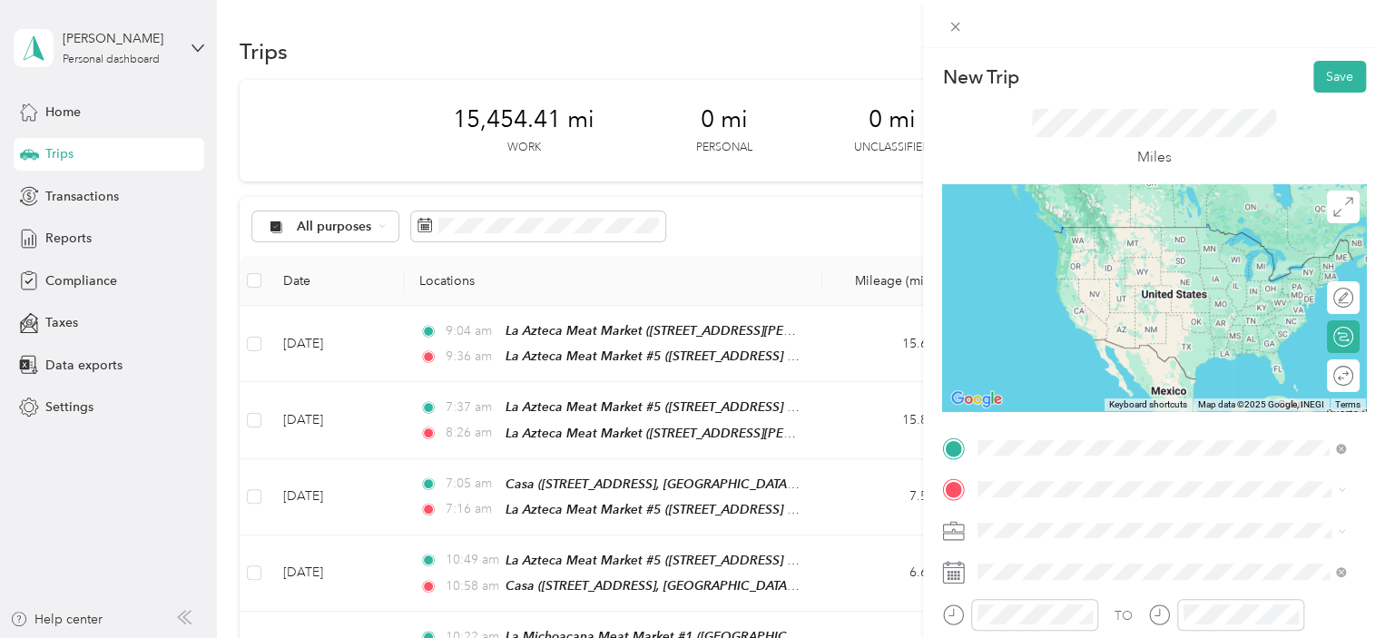
click at [1085, 374] on span "518 Acme St We are located in side the store, [GEOGRAPHIC_DATA], [US_STATE], [G…" at bounding box center [1143, 401] width 263 height 54
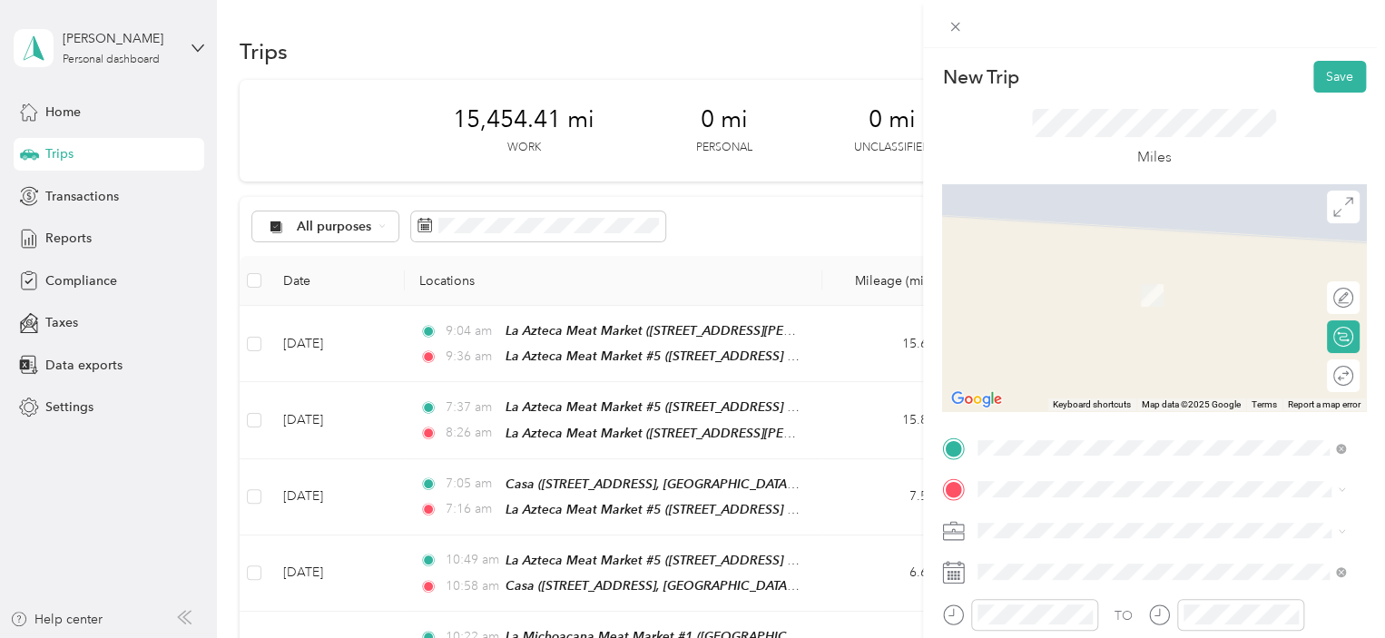
click at [1044, 285] on div "[GEOGRAPHIC_DATA][STREET_ADDRESS], [US_STATE], [GEOGRAPHIC_DATA]" at bounding box center [1176, 293] width 328 height 57
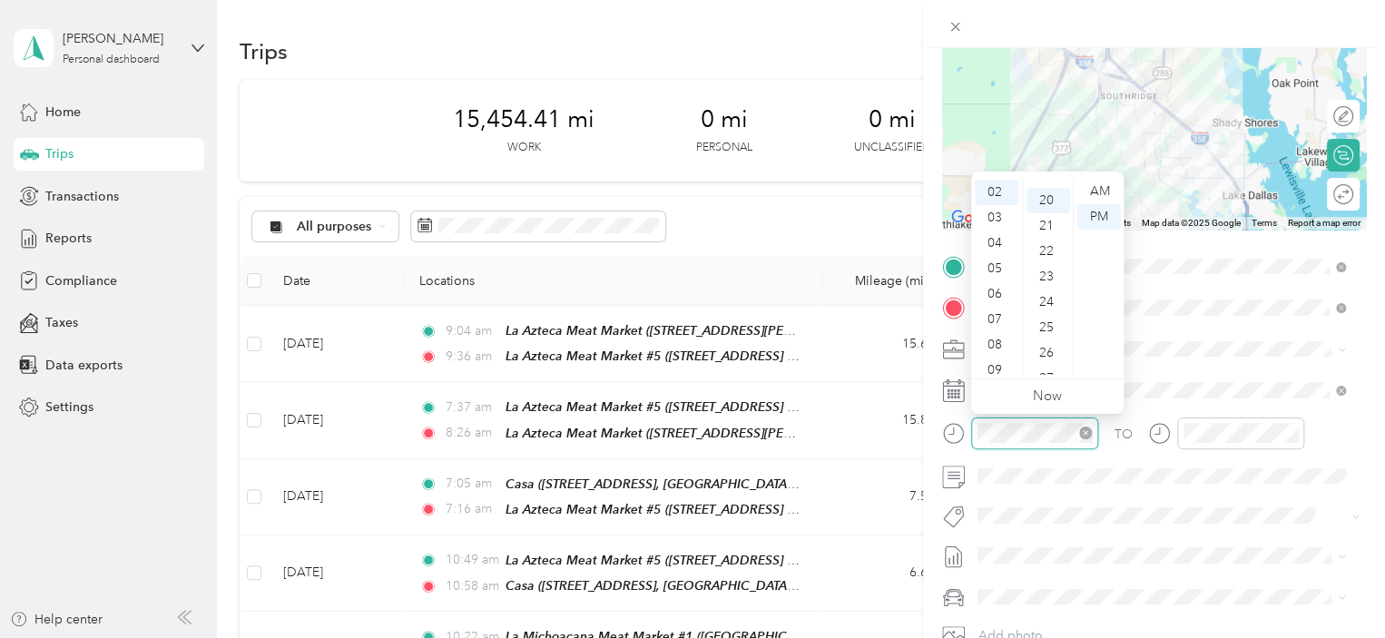
scroll to position [508, 0]
click at [998, 373] on div "09" at bounding box center [997, 369] width 44 height 25
click at [1044, 368] on div "52" at bounding box center [1048, 369] width 44 height 25
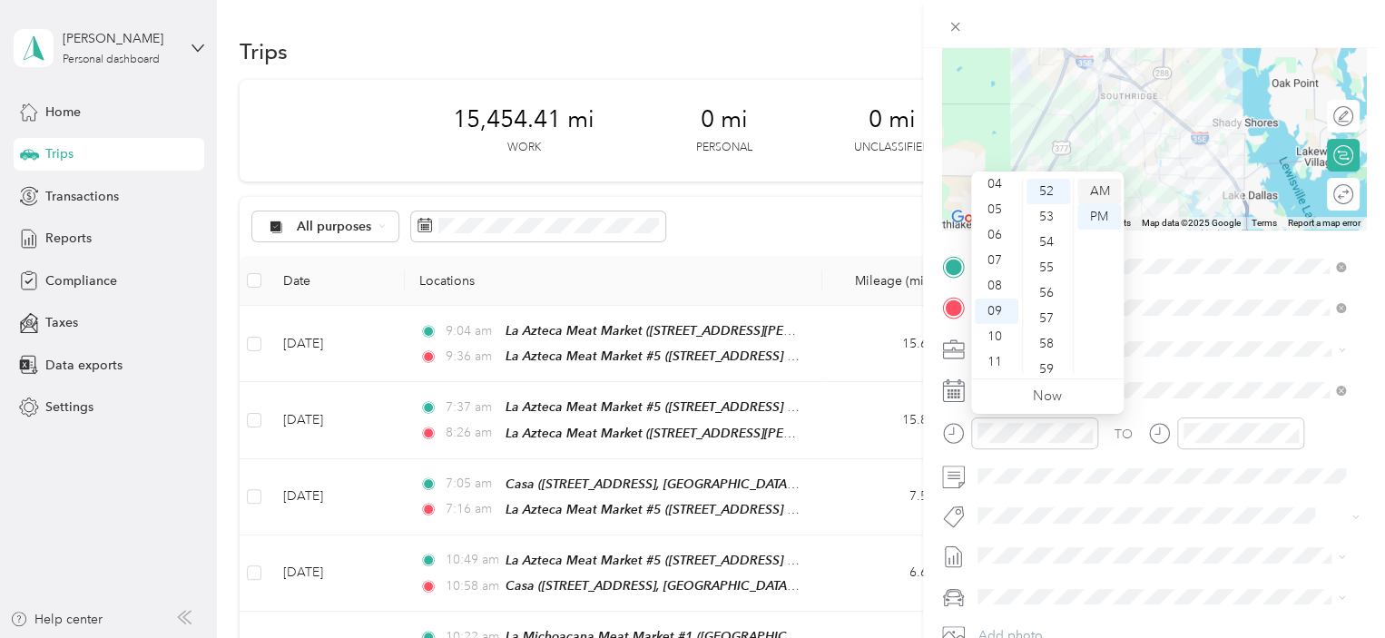
click at [1106, 188] on div "AM" at bounding box center [1099, 191] width 44 height 25
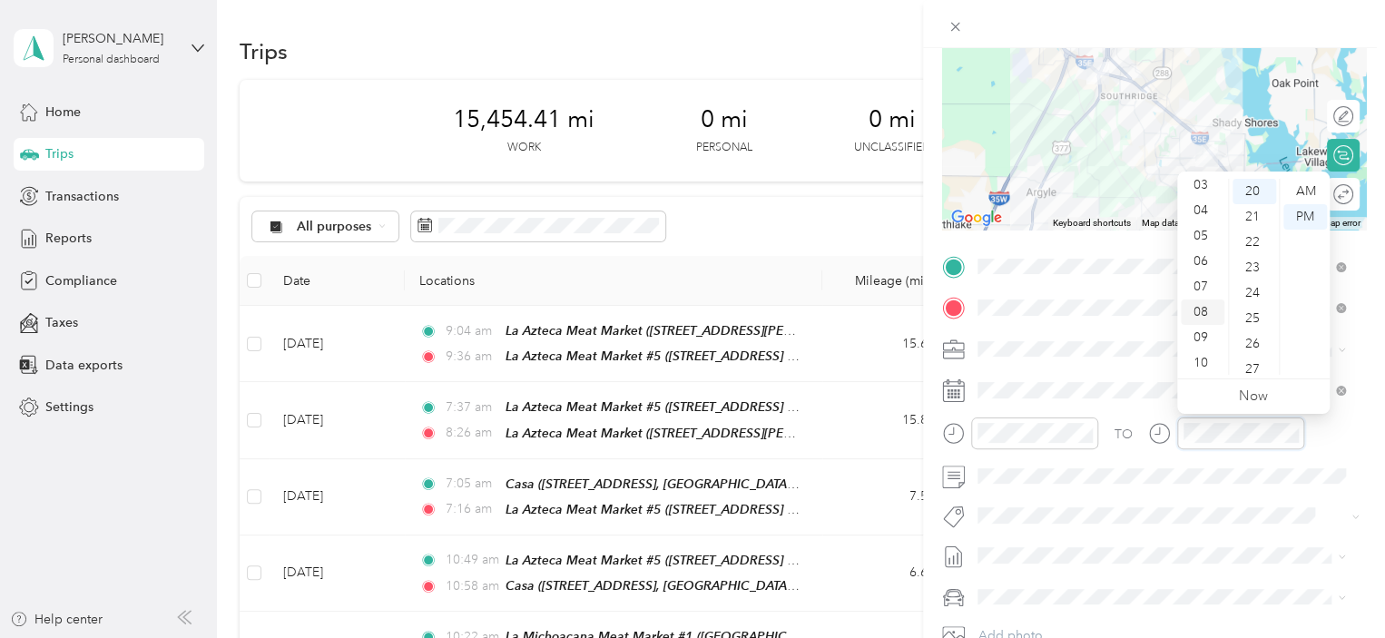
scroll to position [109, 0]
click at [1194, 337] on div "10" at bounding box center [1203, 336] width 44 height 25
click at [1249, 217] on div "01" at bounding box center [1255, 216] width 44 height 25
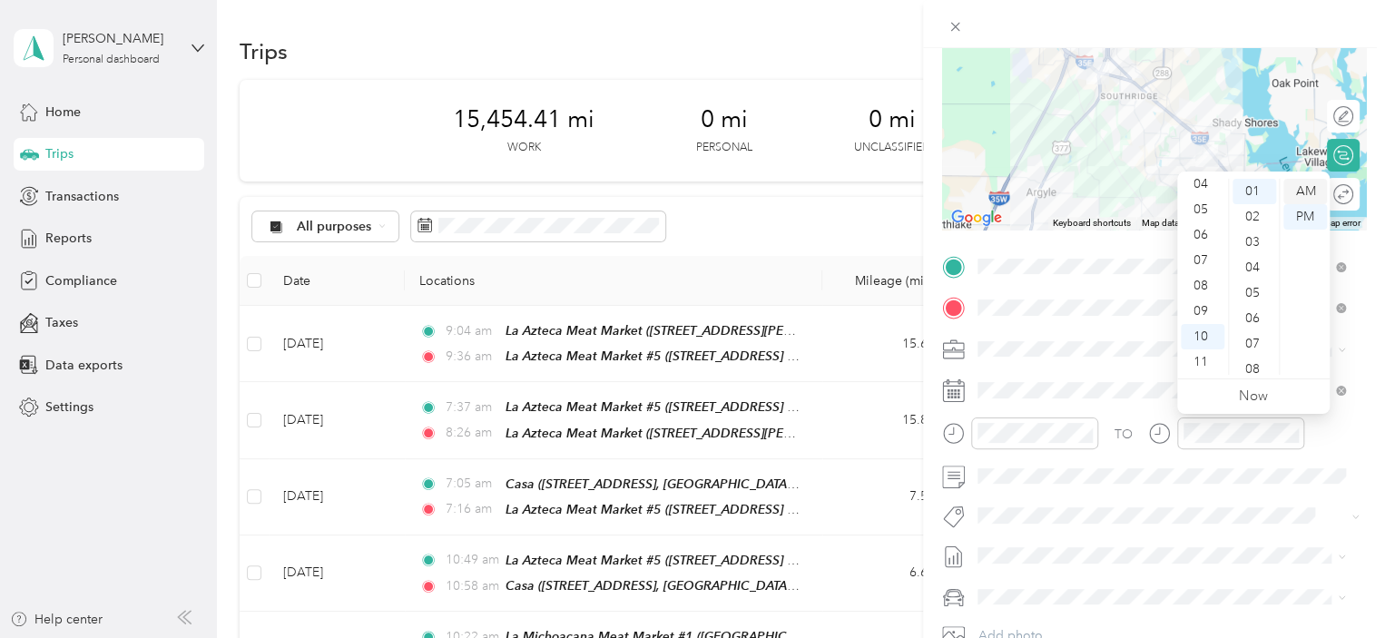
click at [1312, 191] on div "AM" at bounding box center [1305, 191] width 44 height 25
click at [1244, 496] on div "TO Add photo" at bounding box center [1154, 471] width 424 height 438
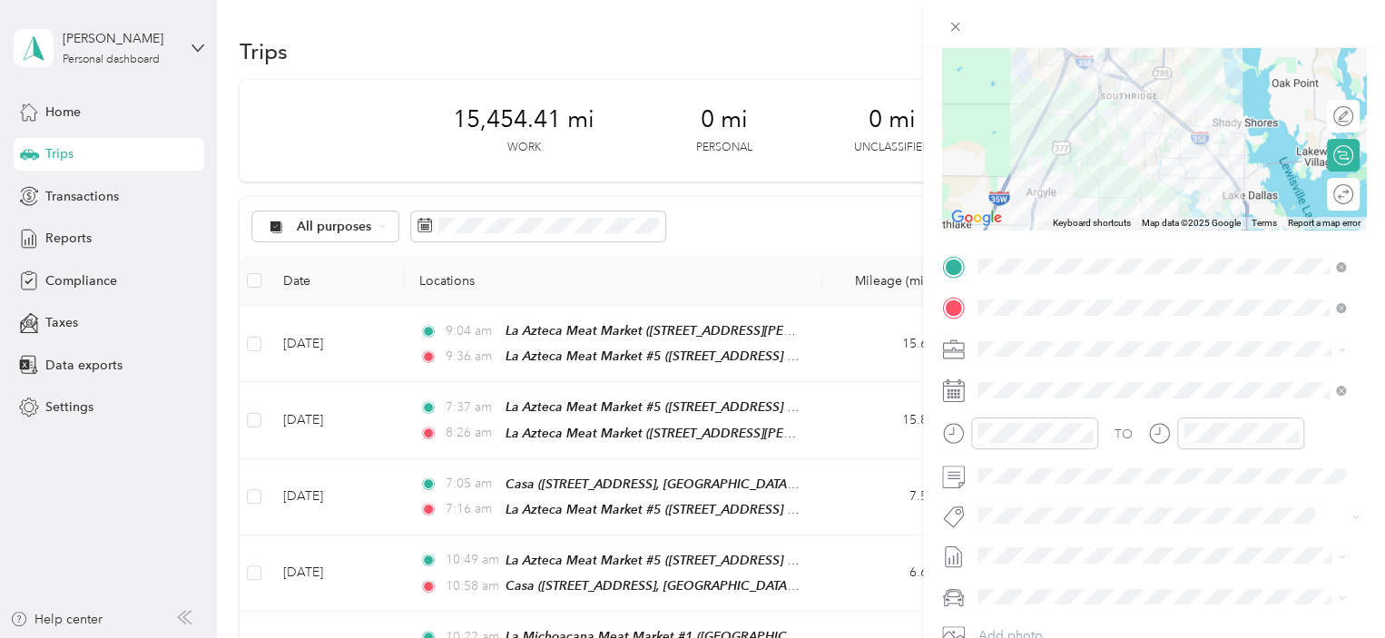
scroll to position [0, 0]
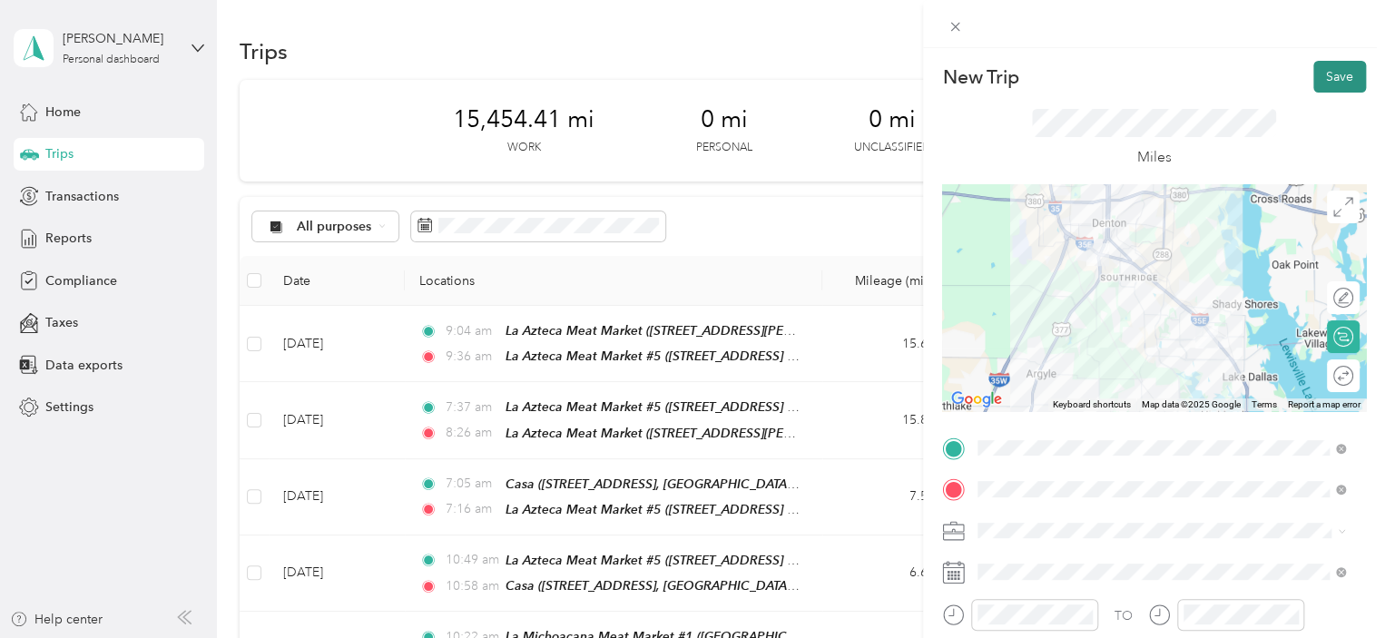
click at [1330, 68] on button "Save" at bounding box center [1339, 77] width 53 height 32
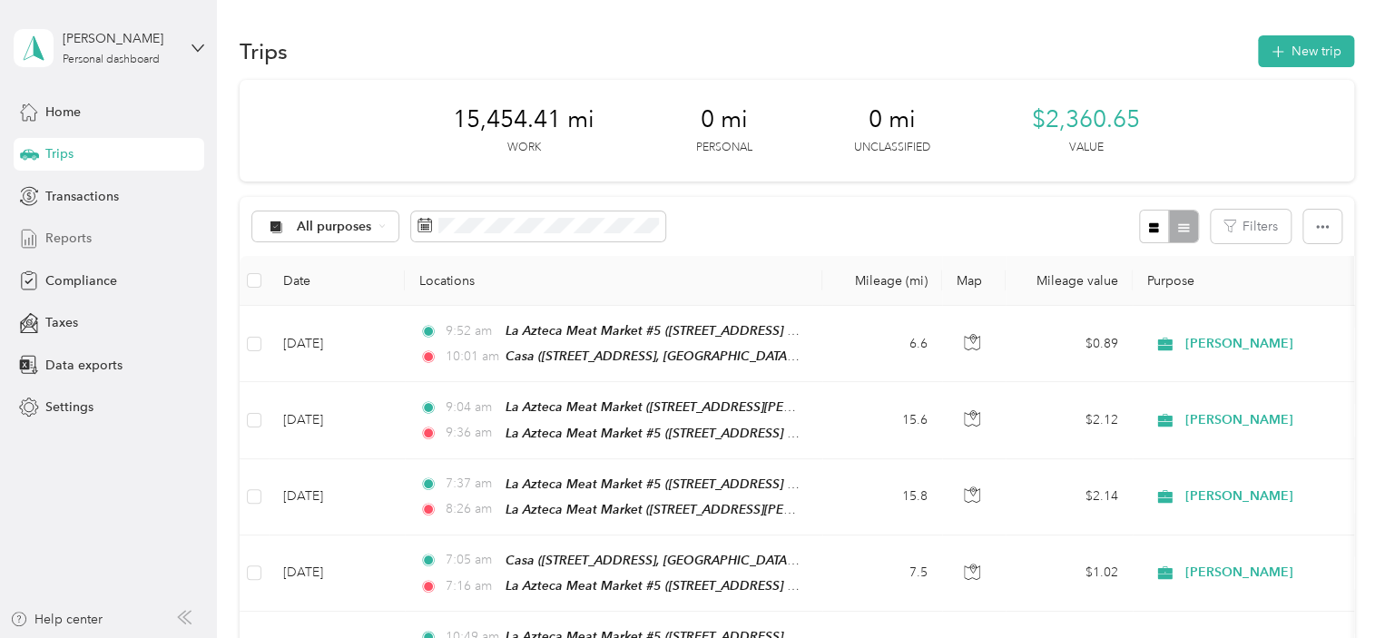
click at [70, 236] on span "Reports" at bounding box center [68, 238] width 46 height 19
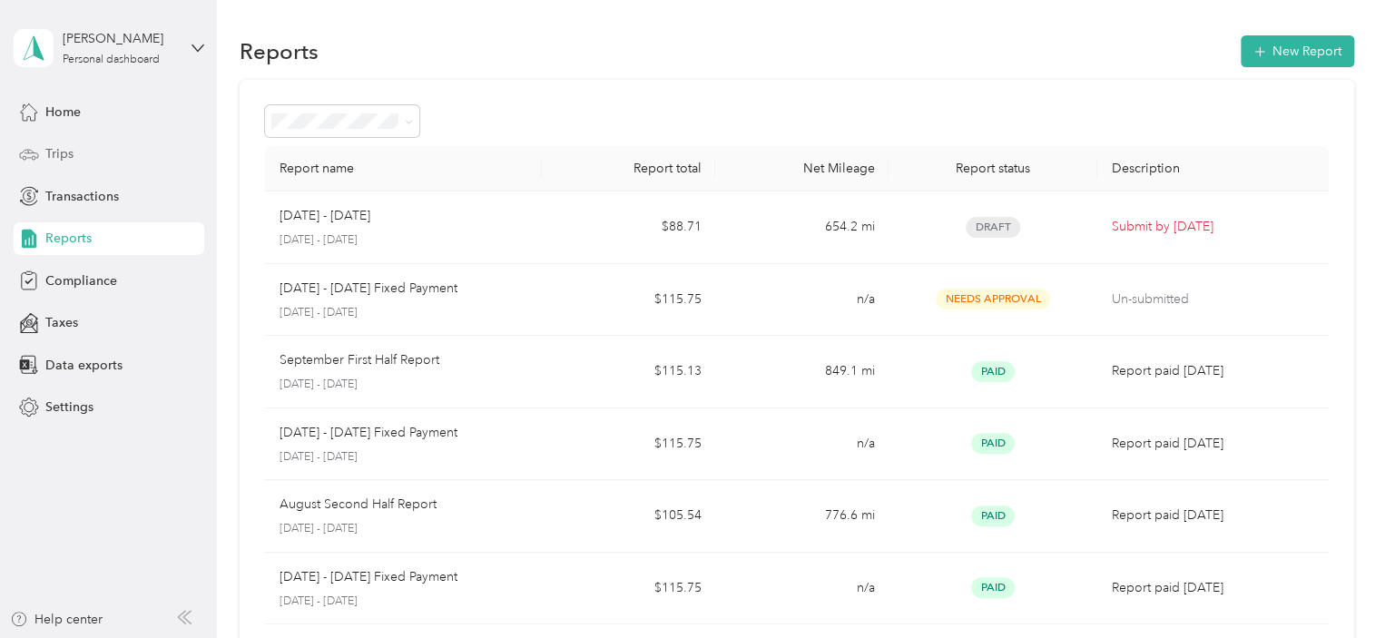
click at [69, 153] on span "Trips" at bounding box center [59, 153] width 28 height 19
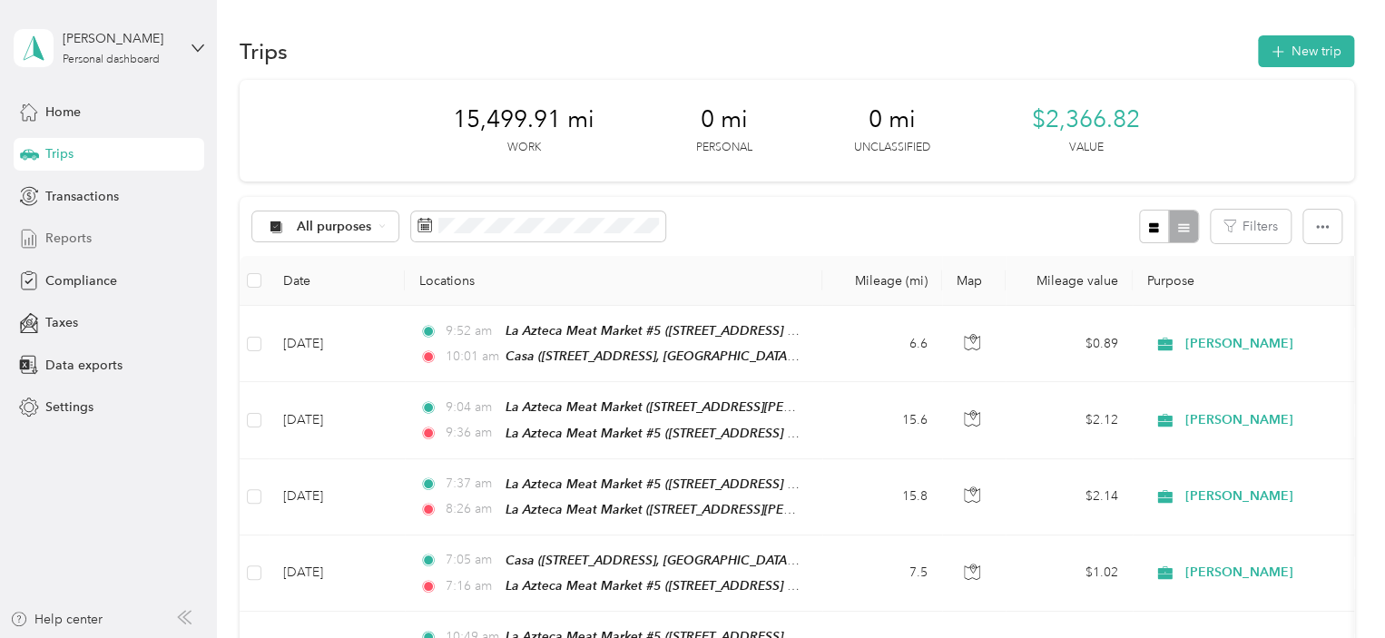
click at [70, 240] on span "Reports" at bounding box center [68, 238] width 46 height 19
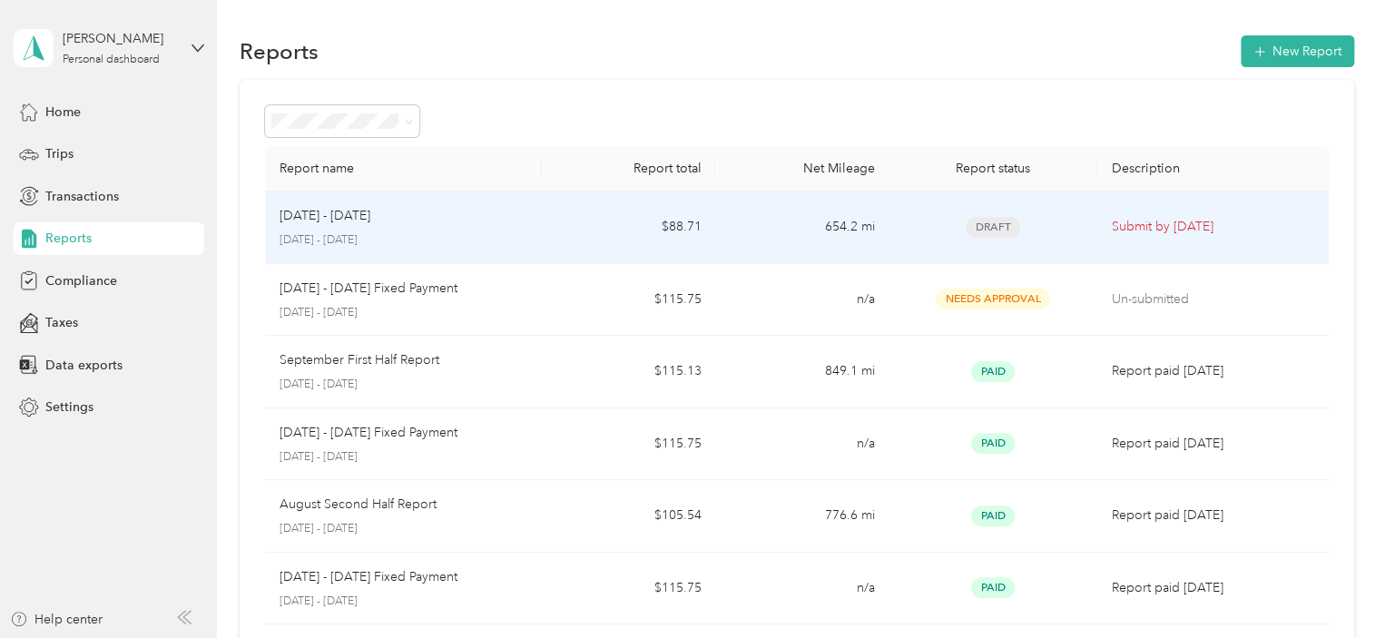
click at [505, 222] on div "[DATE] - [DATE]" at bounding box center [404, 216] width 249 height 20
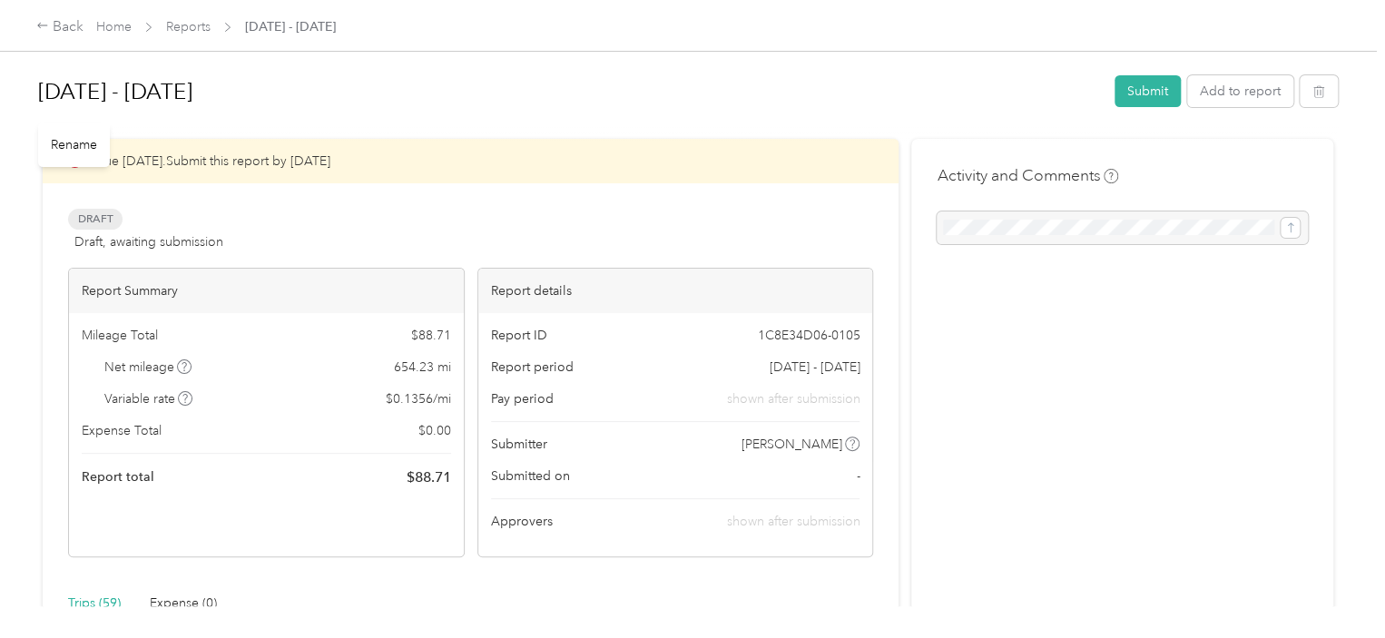
click at [235, 96] on h1 "[DATE] - [DATE]" at bounding box center [570, 92] width 1064 height 44
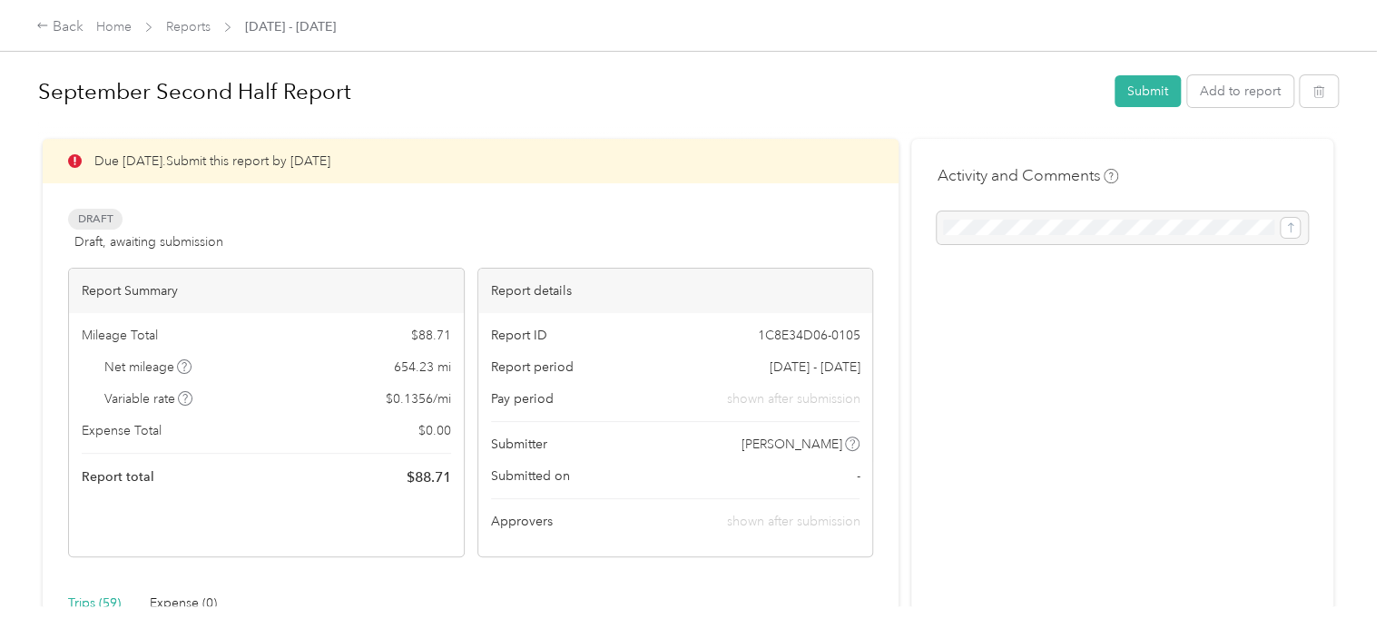
click at [643, 70] on h1 "September Second Half Report" at bounding box center [570, 92] width 1064 height 44
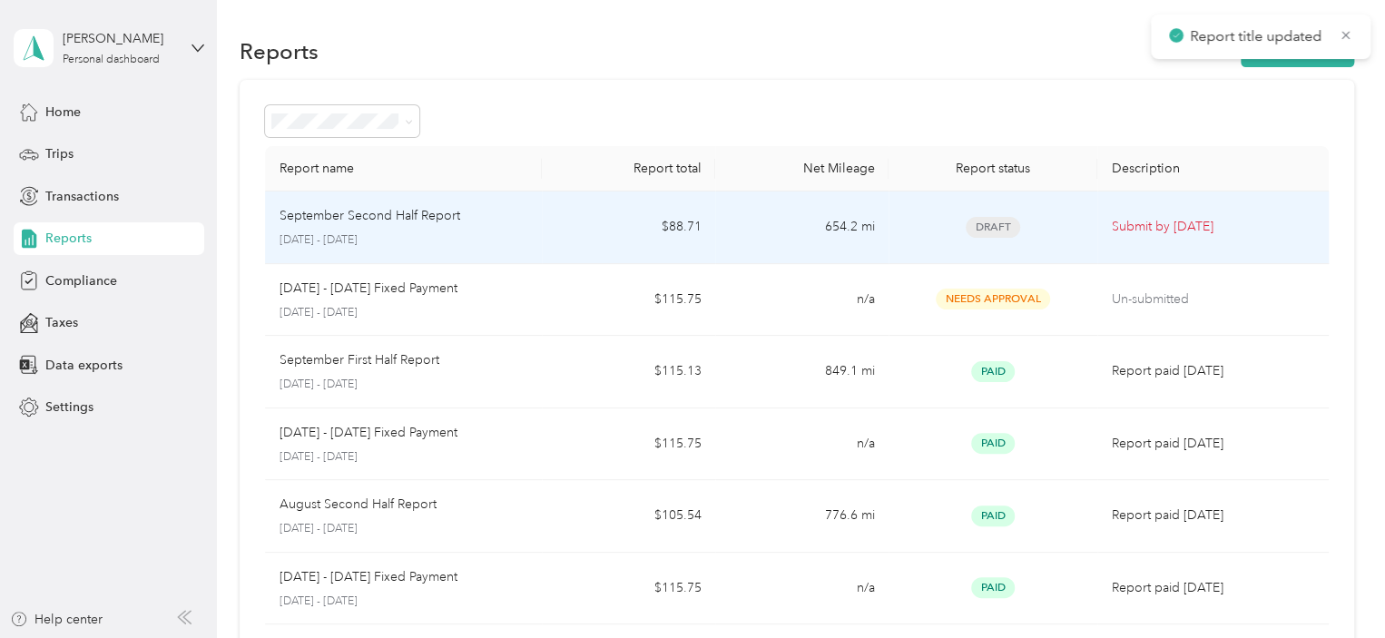
click at [537, 235] on td "September Second Half Report [DATE] - [DATE]" at bounding box center [404, 228] width 278 height 73
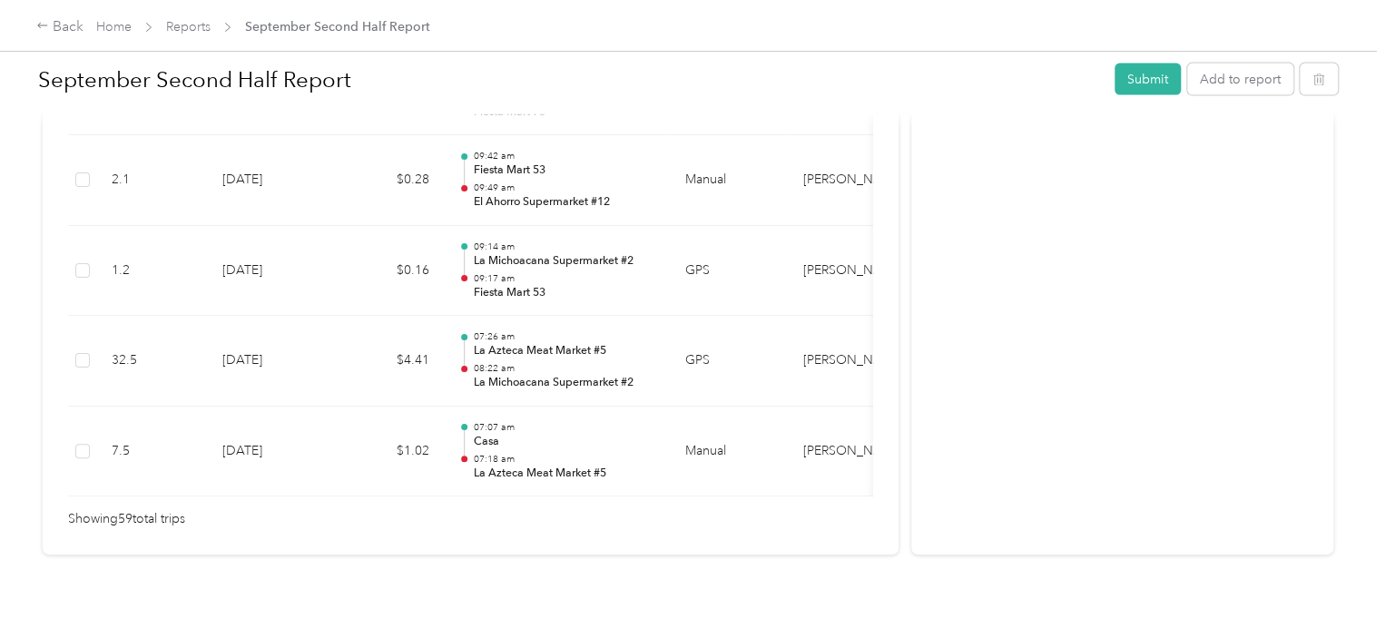
scroll to position [5547, 0]
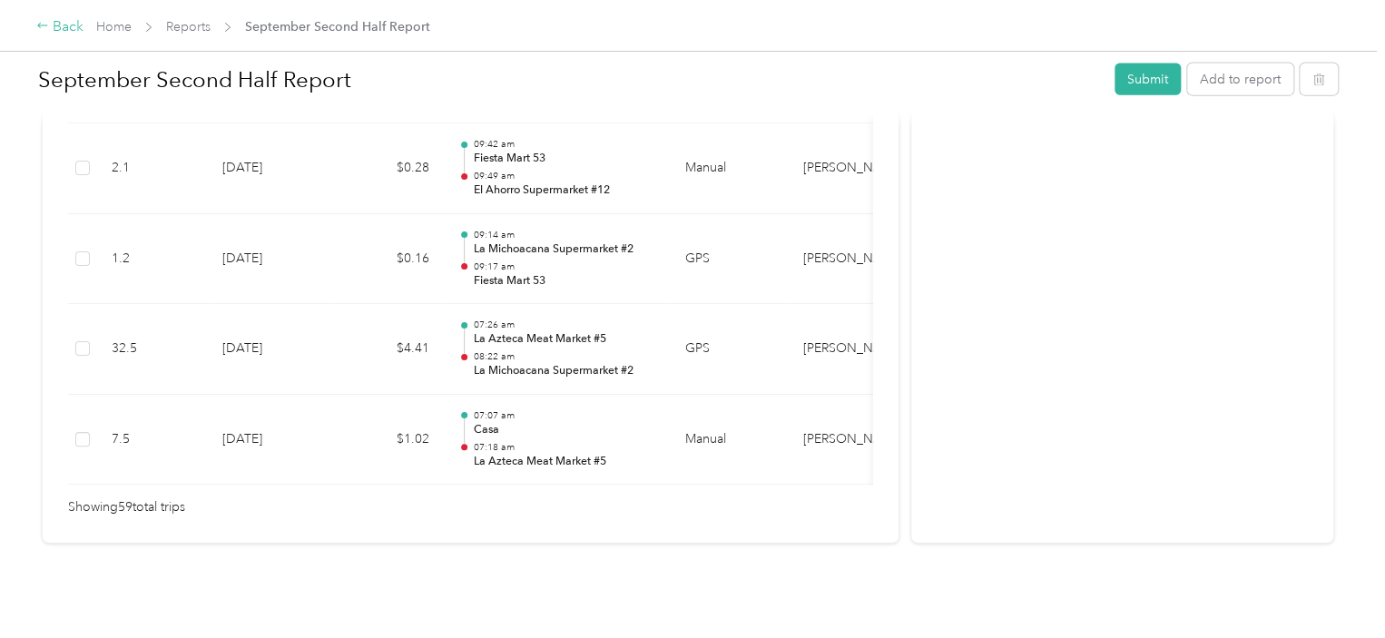
click at [36, 27] on icon at bounding box center [42, 25] width 13 height 13
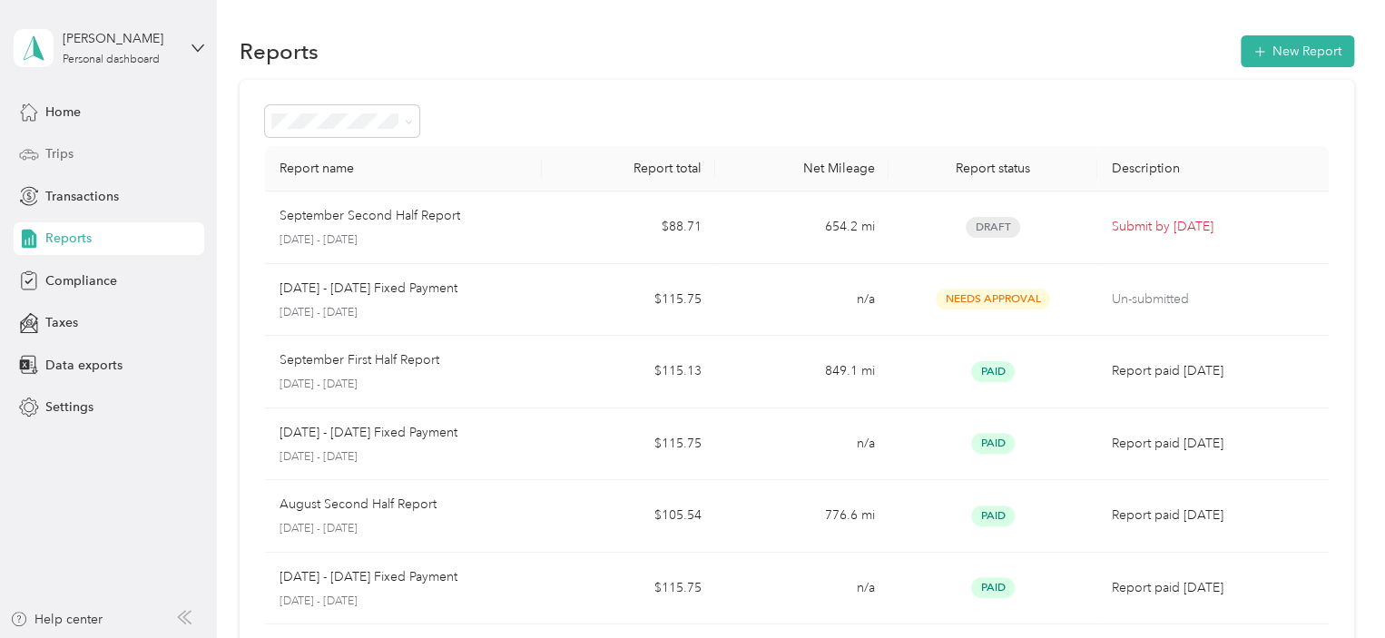
click at [71, 154] on span "Trips" at bounding box center [59, 153] width 28 height 19
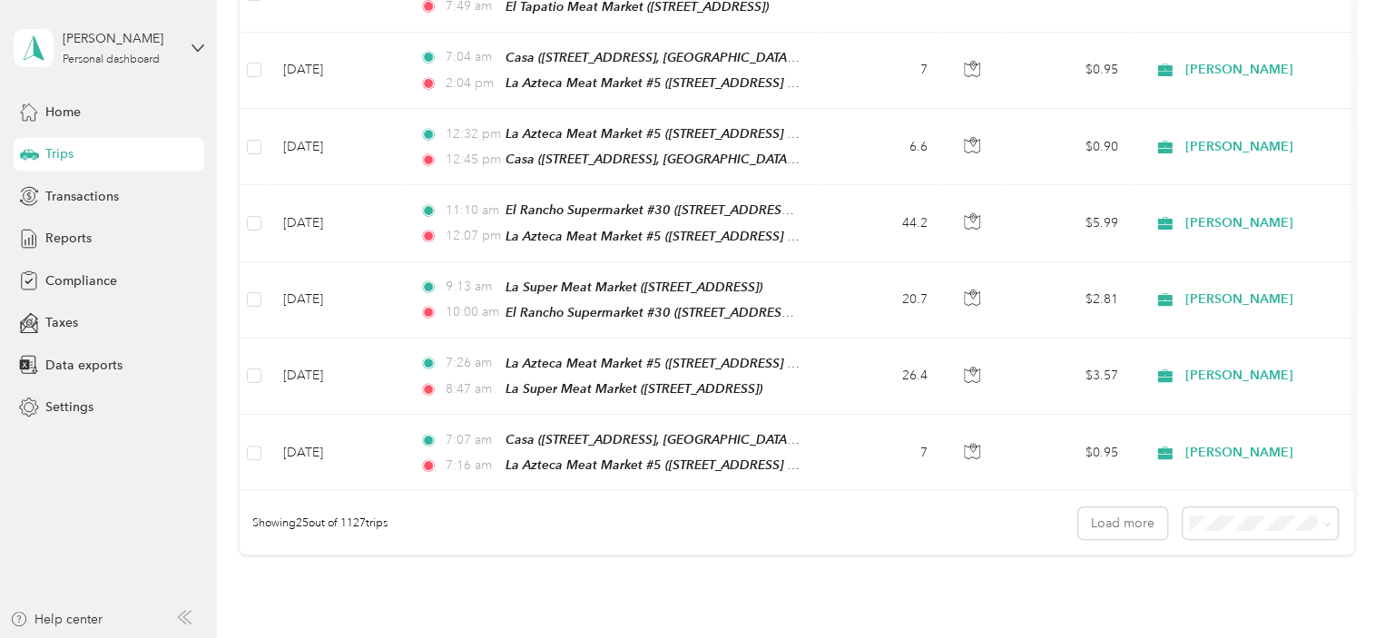
scroll to position [1857, 0]
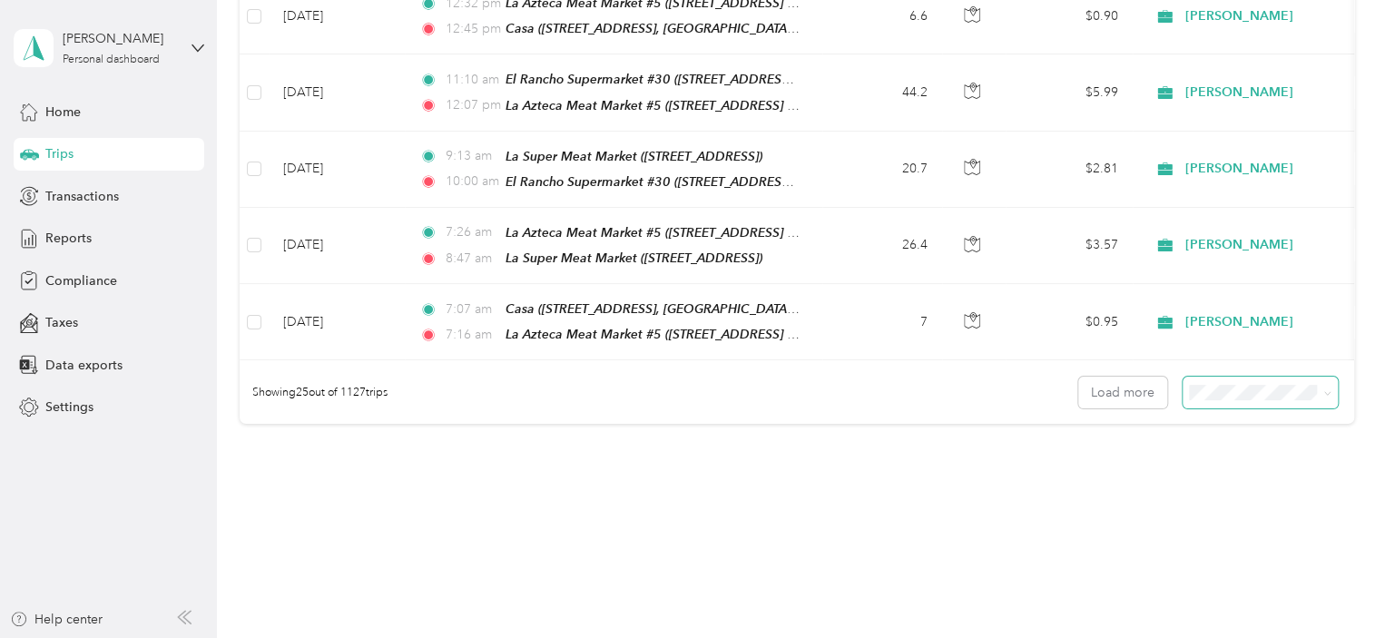
click at [1323, 389] on icon at bounding box center [1327, 393] width 8 height 8
click at [1124, 377] on button "Load more" at bounding box center [1122, 393] width 89 height 32
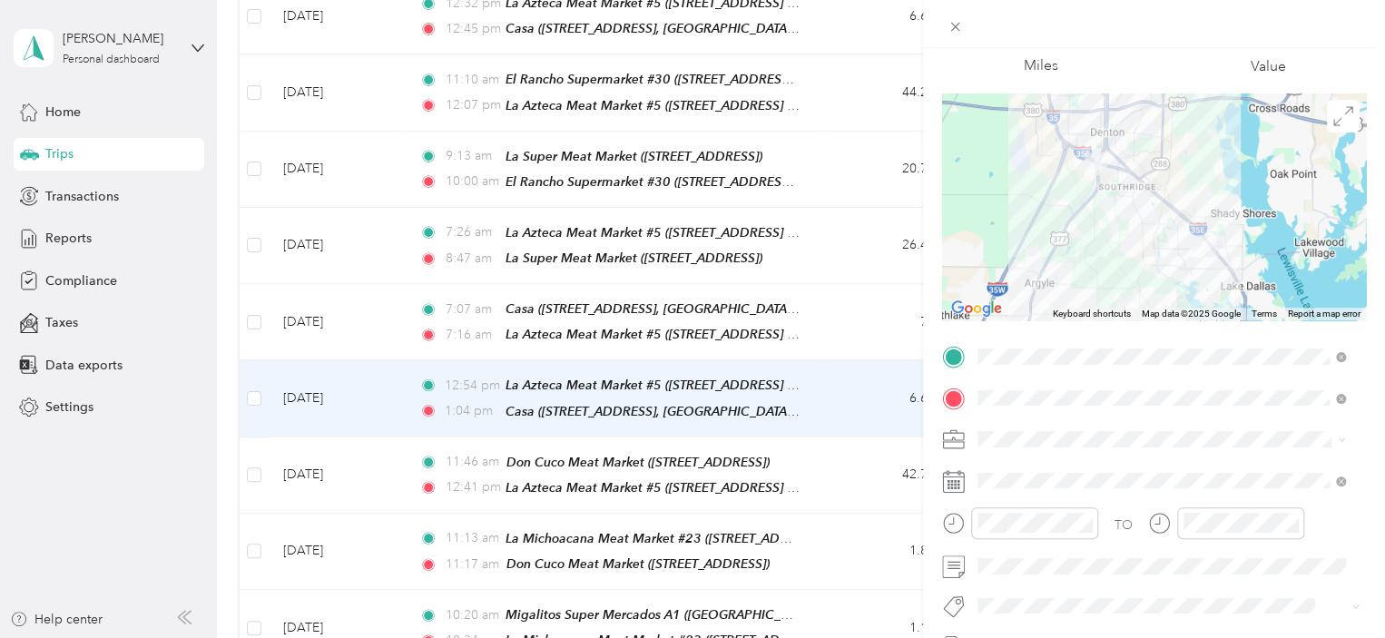
scroll to position [314, 0]
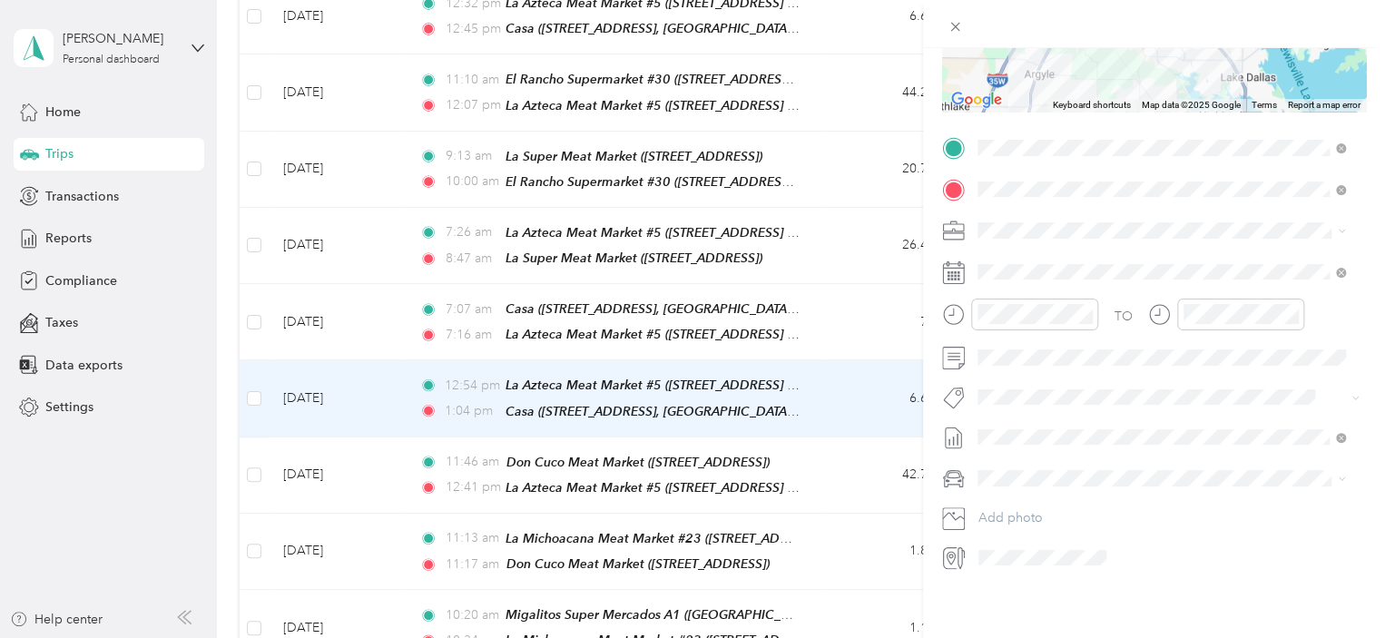
click at [1316, 14] on div at bounding box center [1154, 24] width 462 height 48
click at [949, 26] on icon at bounding box center [955, 26] width 15 height 15
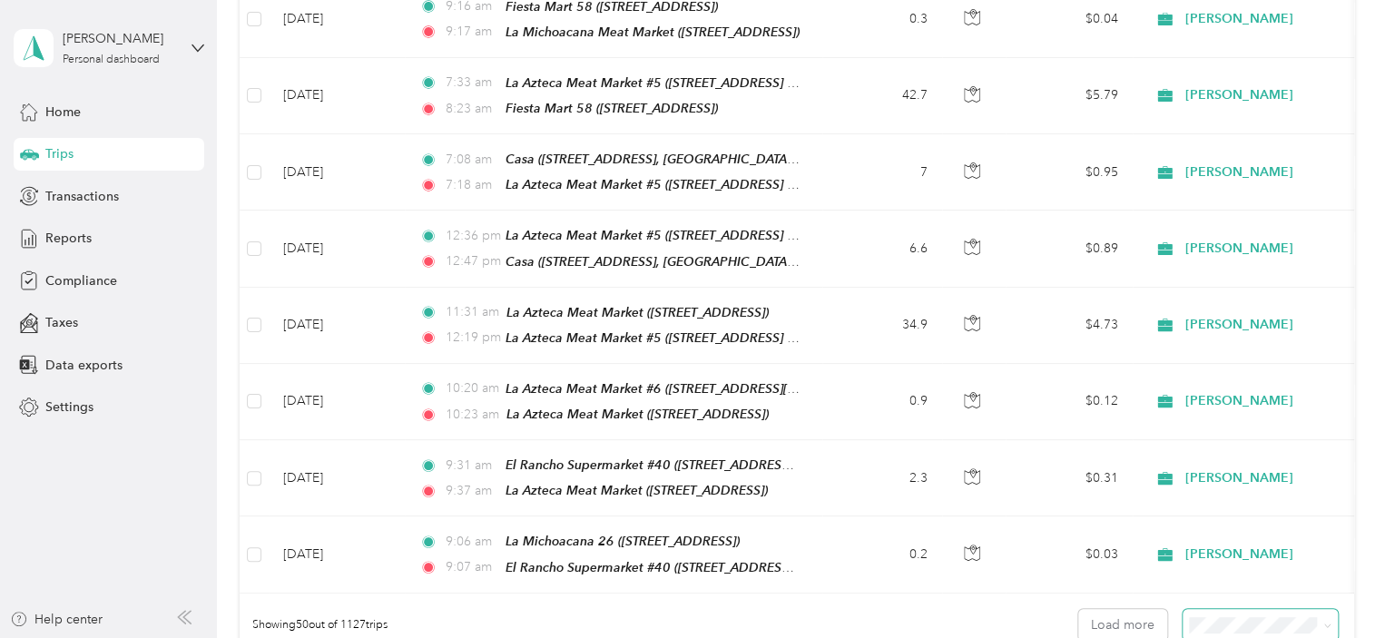
scroll to position [3718, 0]
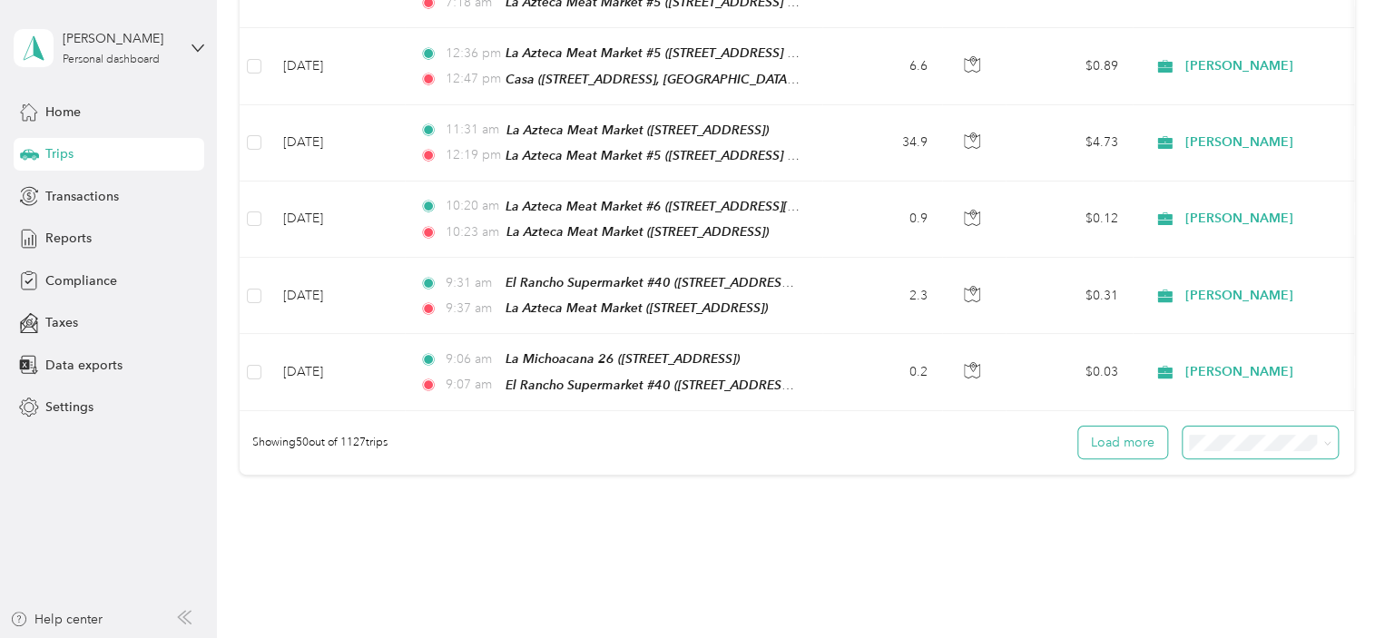
click at [1121, 427] on button "Load more" at bounding box center [1122, 443] width 89 height 32
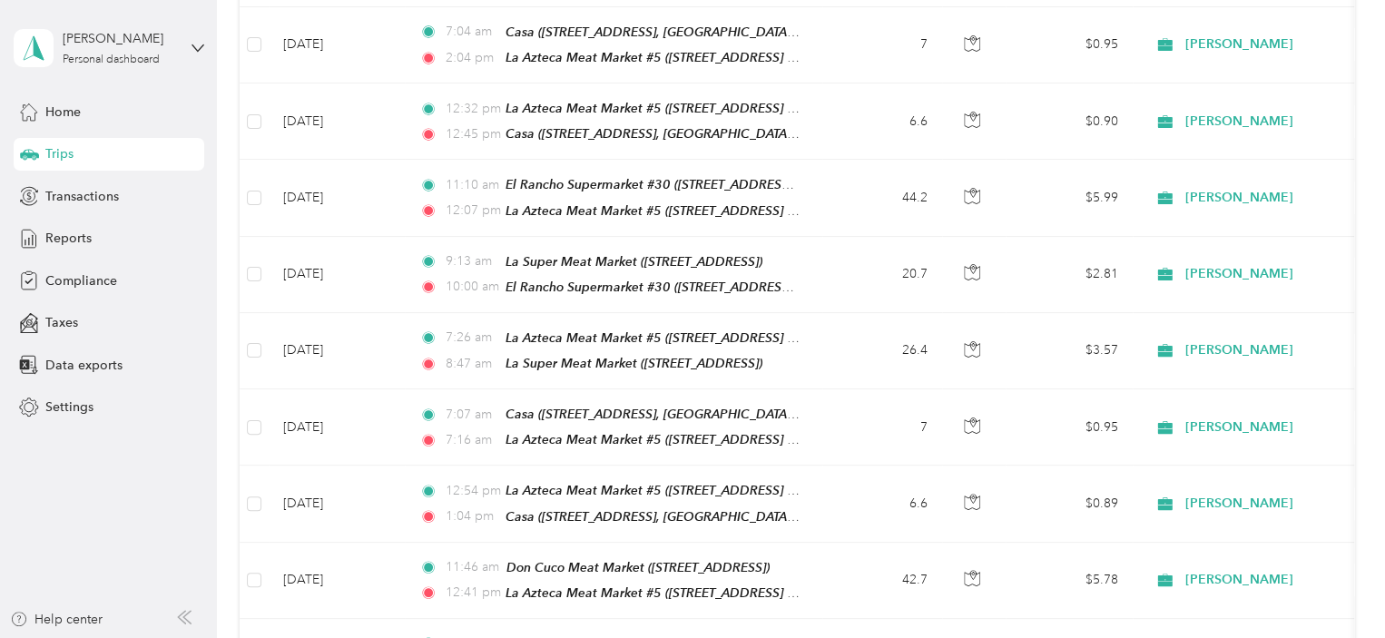
scroll to position [1631, 0]
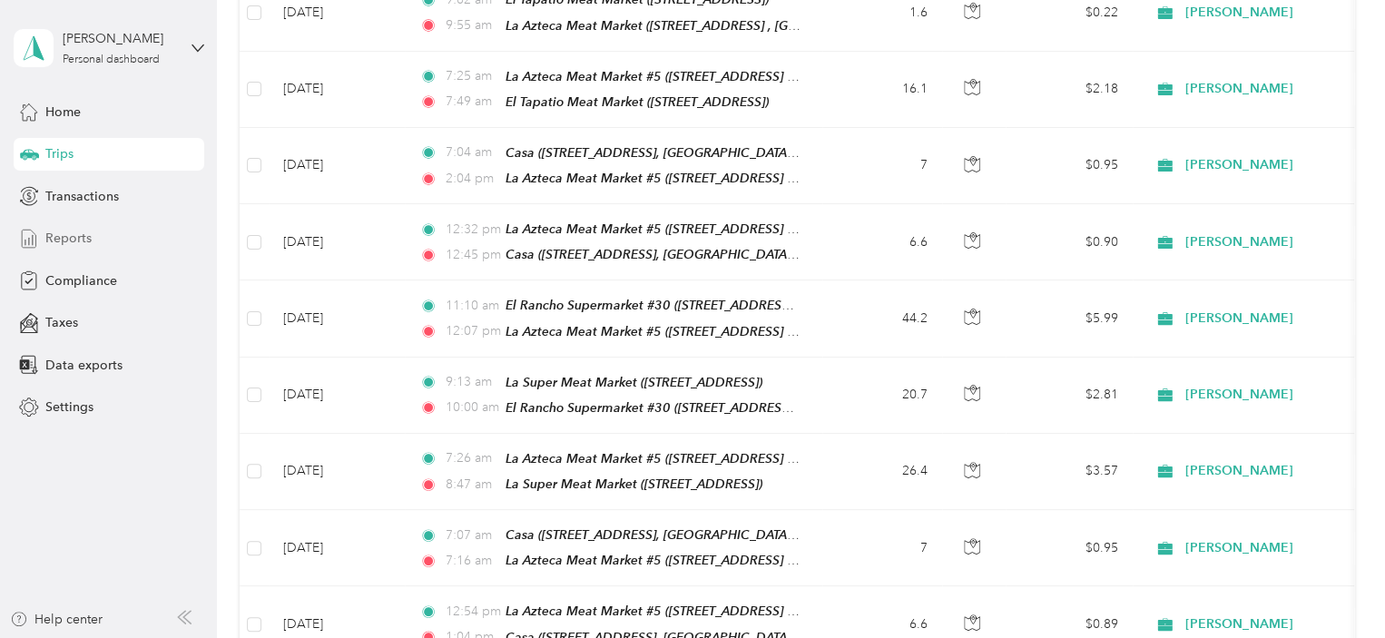
click at [77, 241] on span "Reports" at bounding box center [68, 238] width 46 height 19
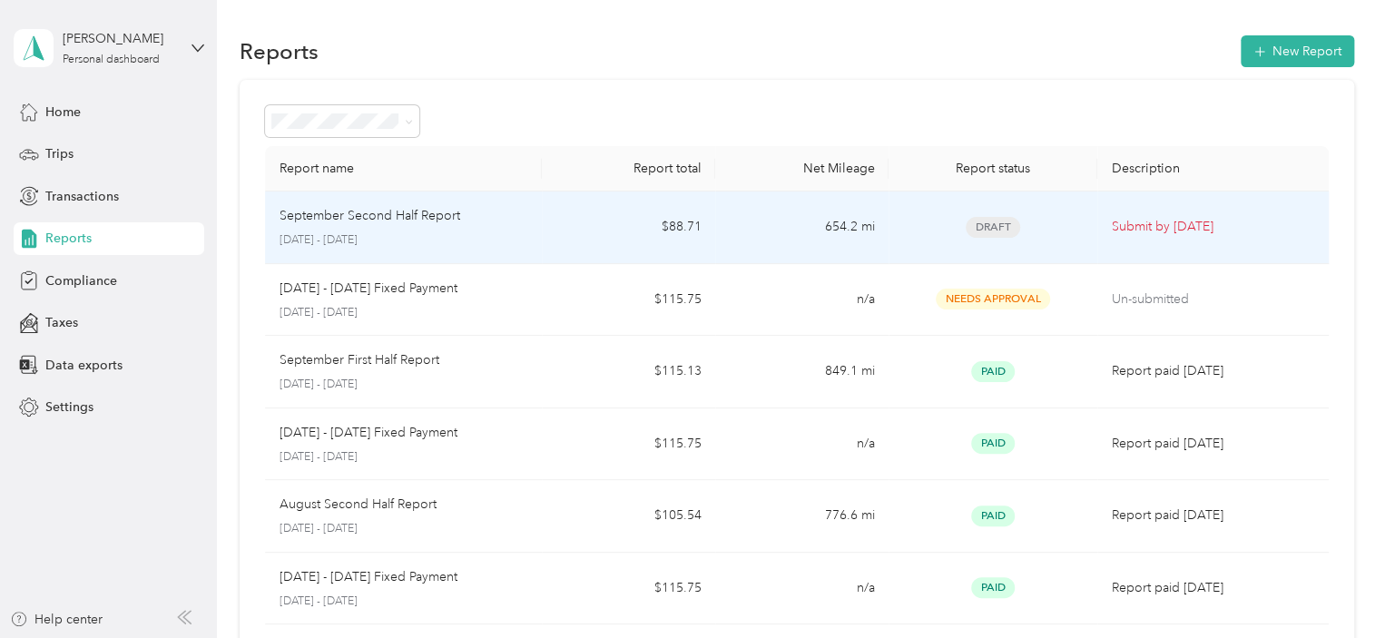
click at [729, 230] on td "654.2 mi" at bounding box center [801, 228] width 173 height 73
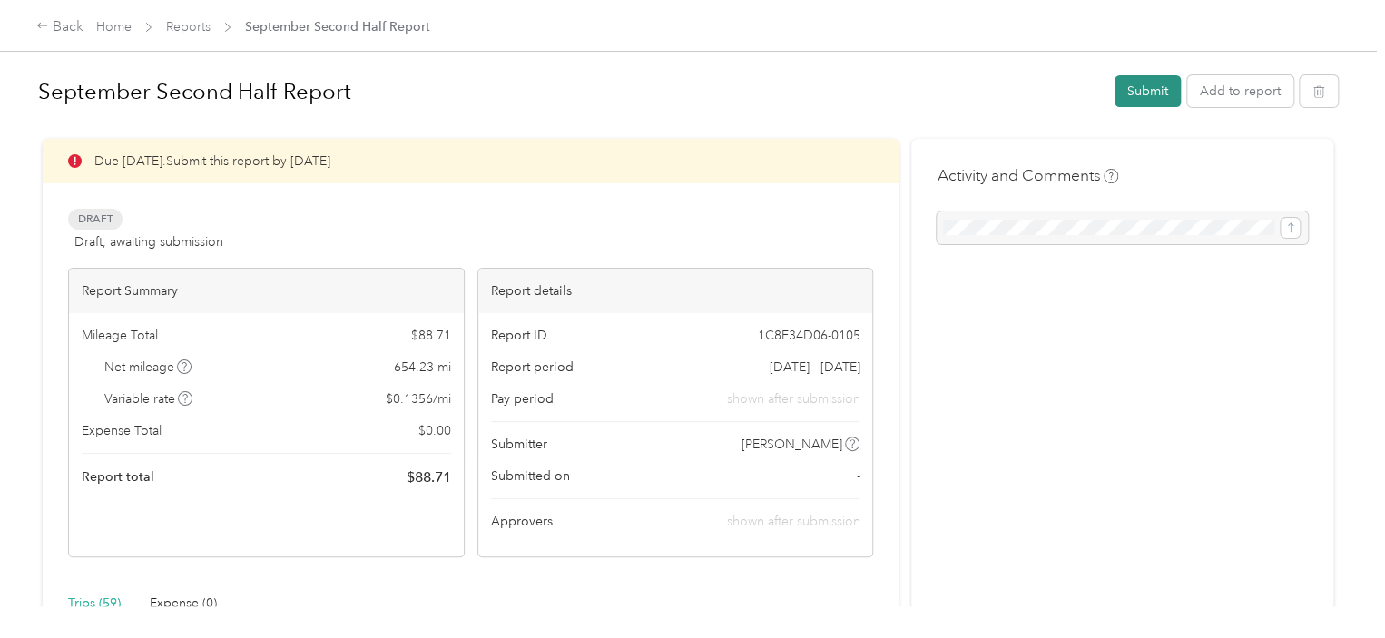
click at [1162, 83] on button "Submit" at bounding box center [1148, 91] width 66 height 32
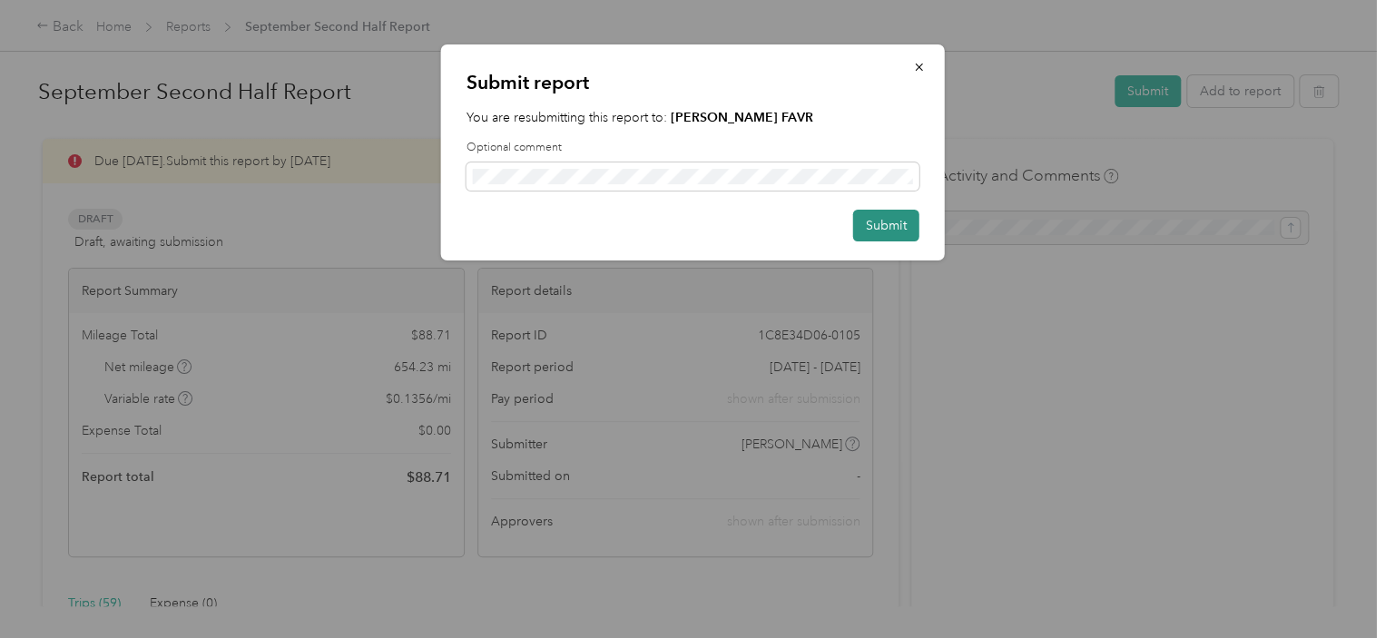
click at [897, 222] on button "Submit" at bounding box center [886, 226] width 66 height 32
